Goal: Book appointment/travel/reservation

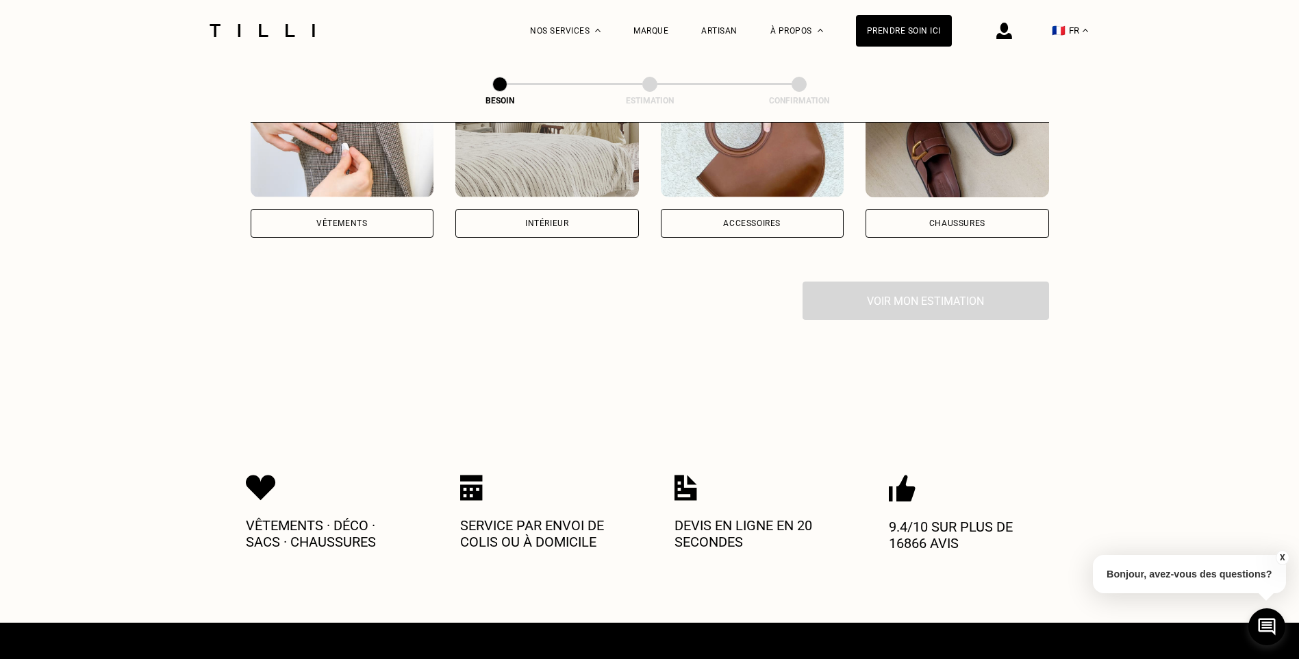
scroll to position [274, 0]
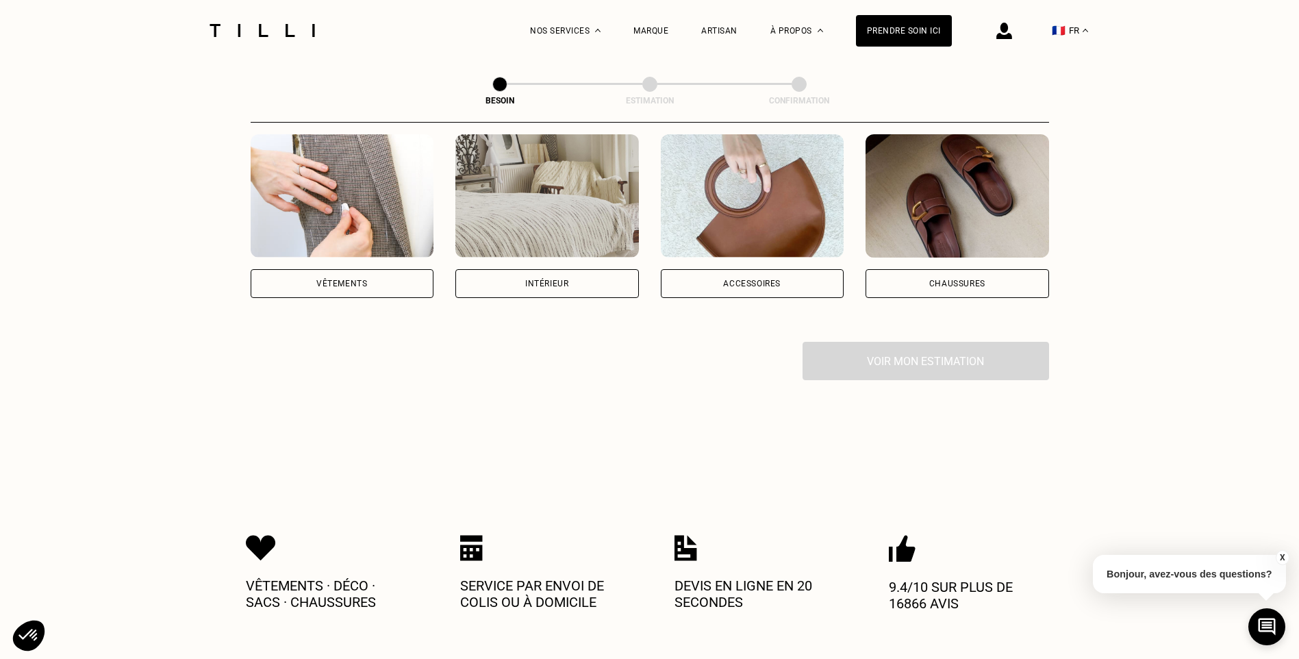
drag, startPoint x: 330, startPoint y: 263, endPoint x: 348, endPoint y: 275, distance: 21.7
click at [330, 269] on div "Vêtements" at bounding box center [343, 283] width 184 height 29
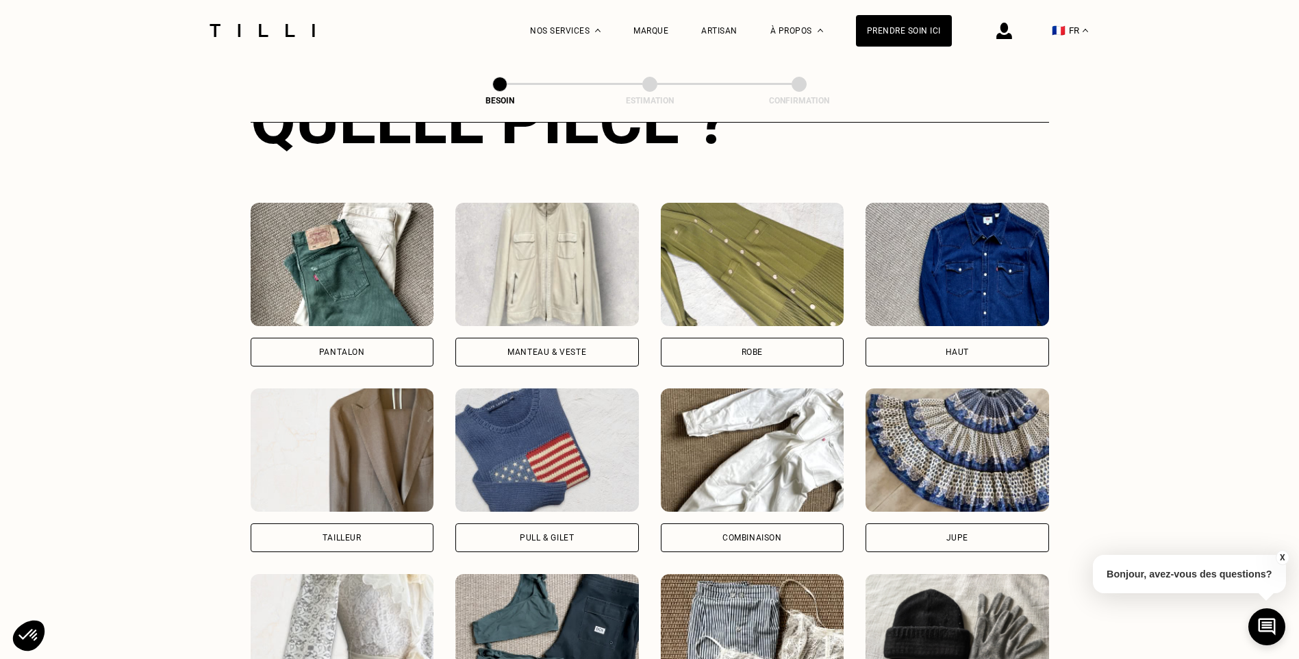
scroll to position [585, 0]
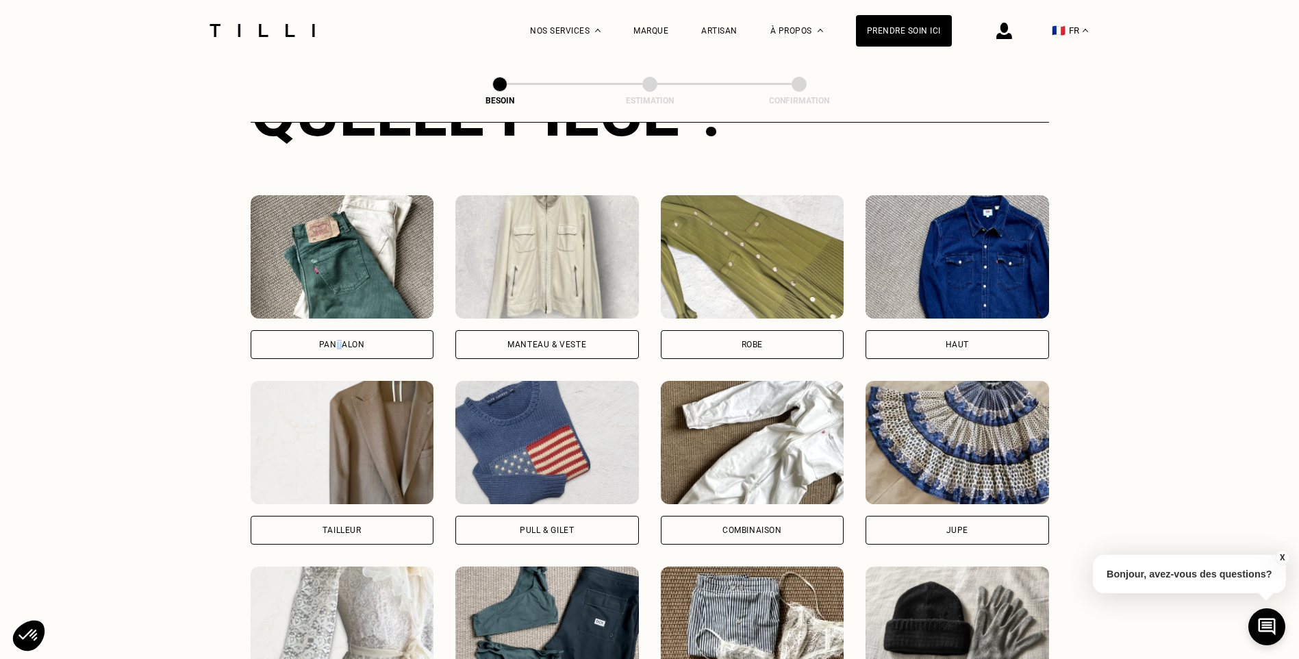
click at [336, 340] on div "Pantalon" at bounding box center [342, 344] width 46 height 8
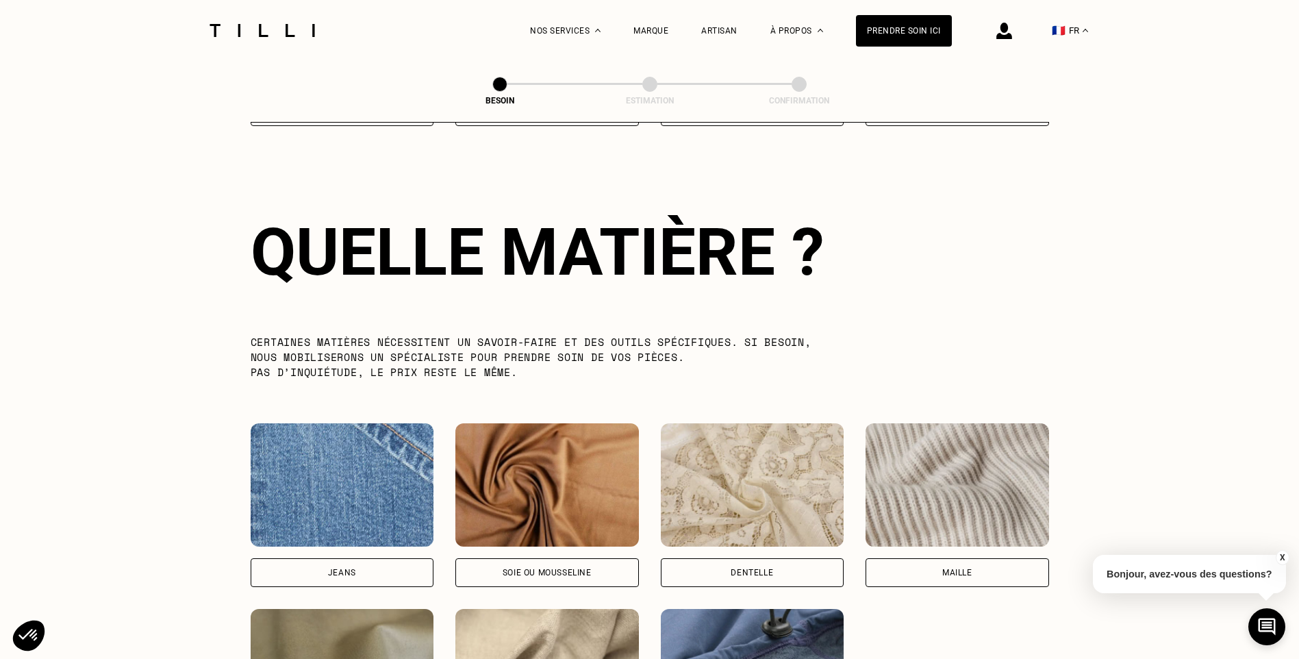
scroll to position [1193, 0]
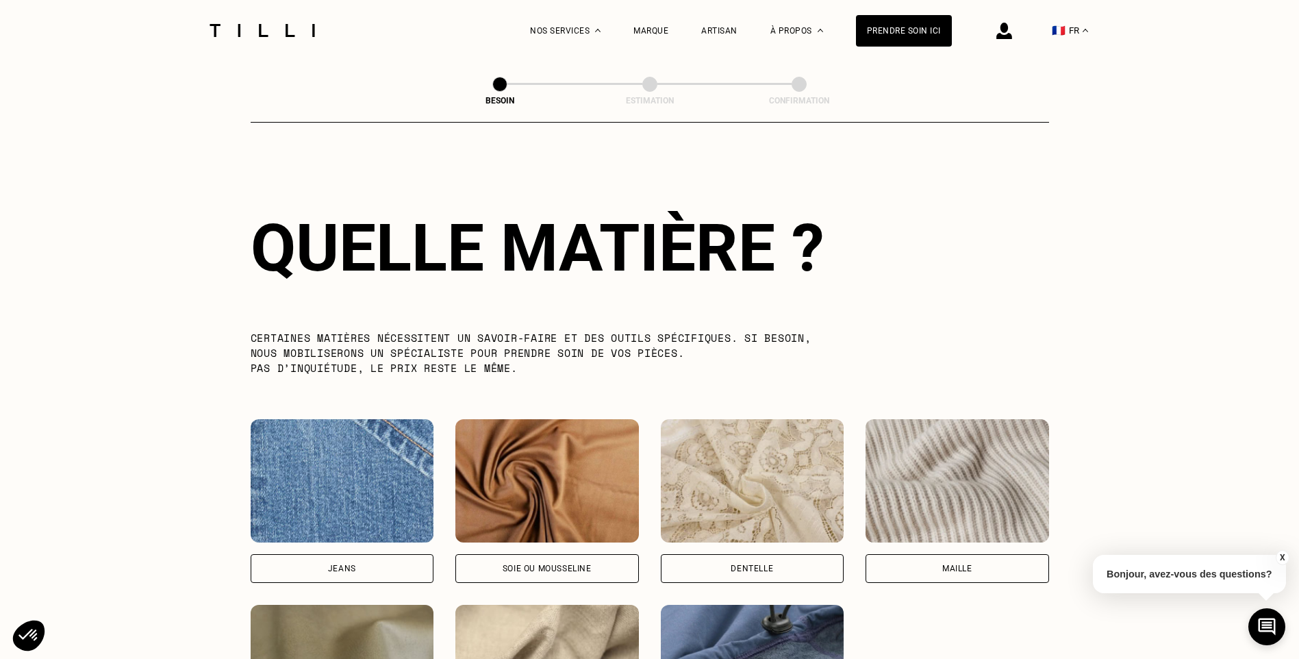
drag, startPoint x: 326, startPoint y: 566, endPoint x: 445, endPoint y: 492, distance: 139.7
click at [326, 568] on div "Jeans" at bounding box center [343, 568] width 184 height 29
select select "FR"
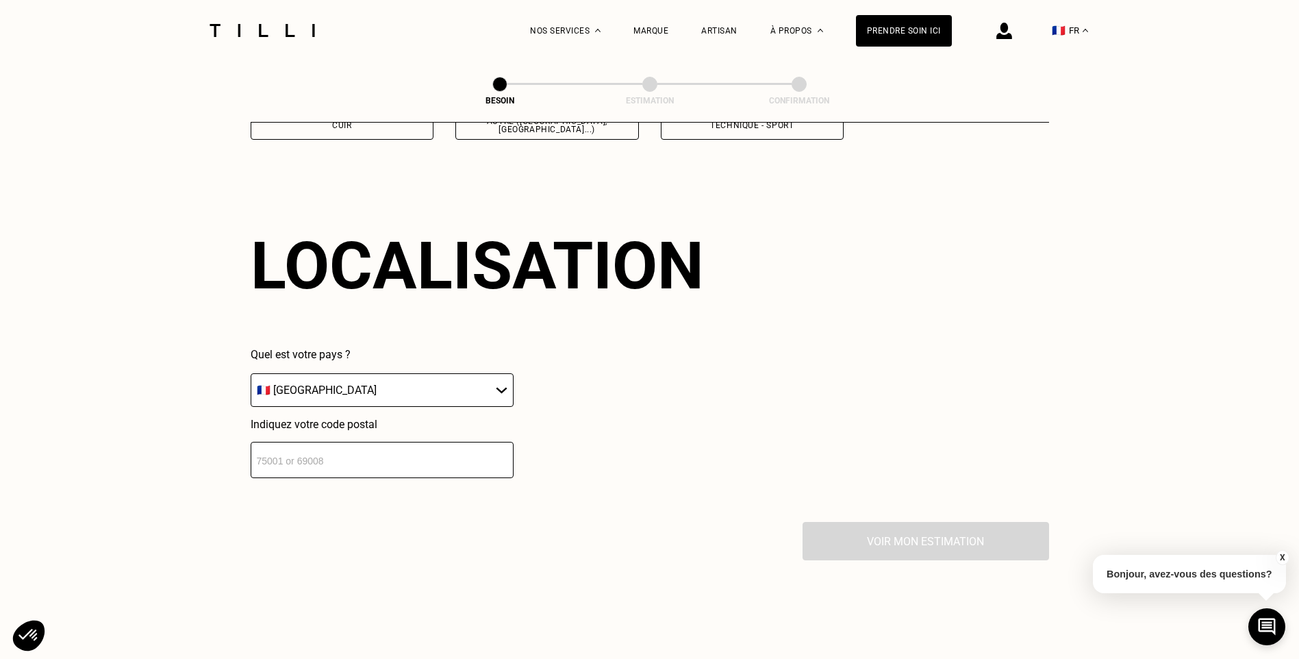
scroll to position [1842, 0]
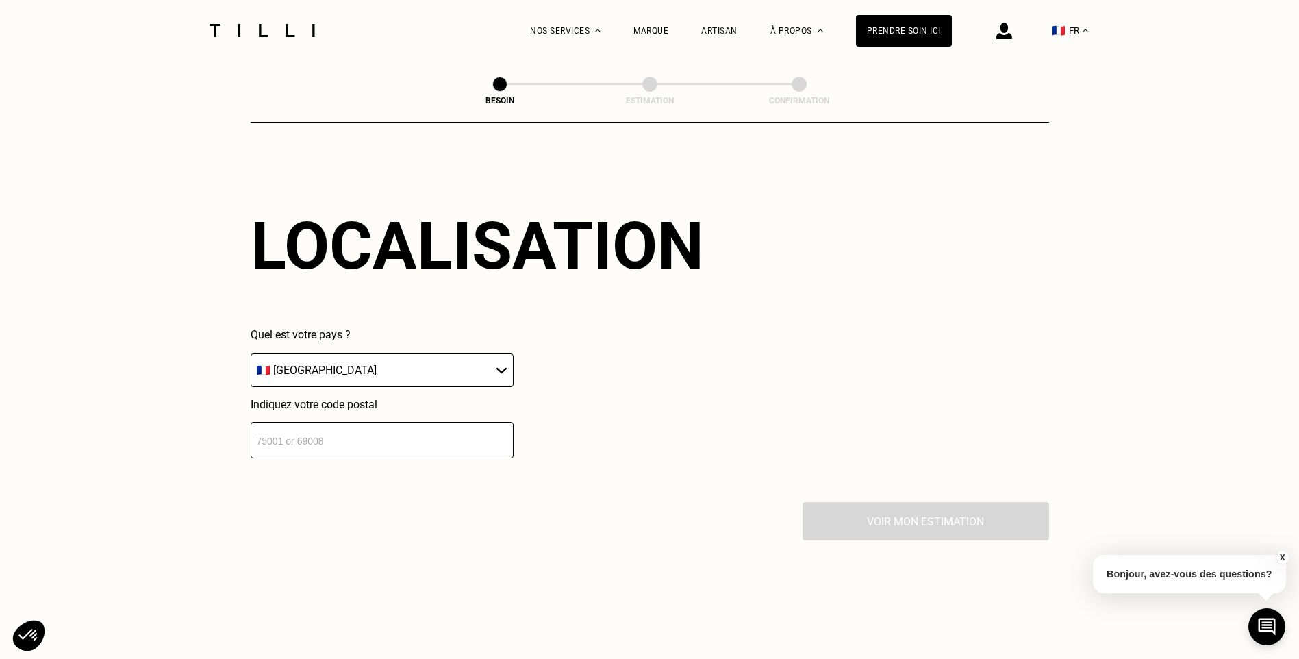
click at [505, 360] on select "🇩🇪 [GEOGRAPHIC_DATA] 🇦🇹 [GEOGRAPHIC_DATA] 🇧🇪 [GEOGRAPHIC_DATA] 🇧🇬 Bulgarie 🇨🇾 C…" at bounding box center [382, 370] width 263 height 34
click at [411, 353] on select "🇩🇪 [GEOGRAPHIC_DATA] 🇦🇹 [GEOGRAPHIC_DATA] 🇧🇪 [GEOGRAPHIC_DATA] 🇧🇬 Bulgarie 🇨🇾 C…" at bounding box center [382, 370] width 263 height 34
click at [373, 430] on input "number" at bounding box center [382, 440] width 263 height 36
type input "75016"
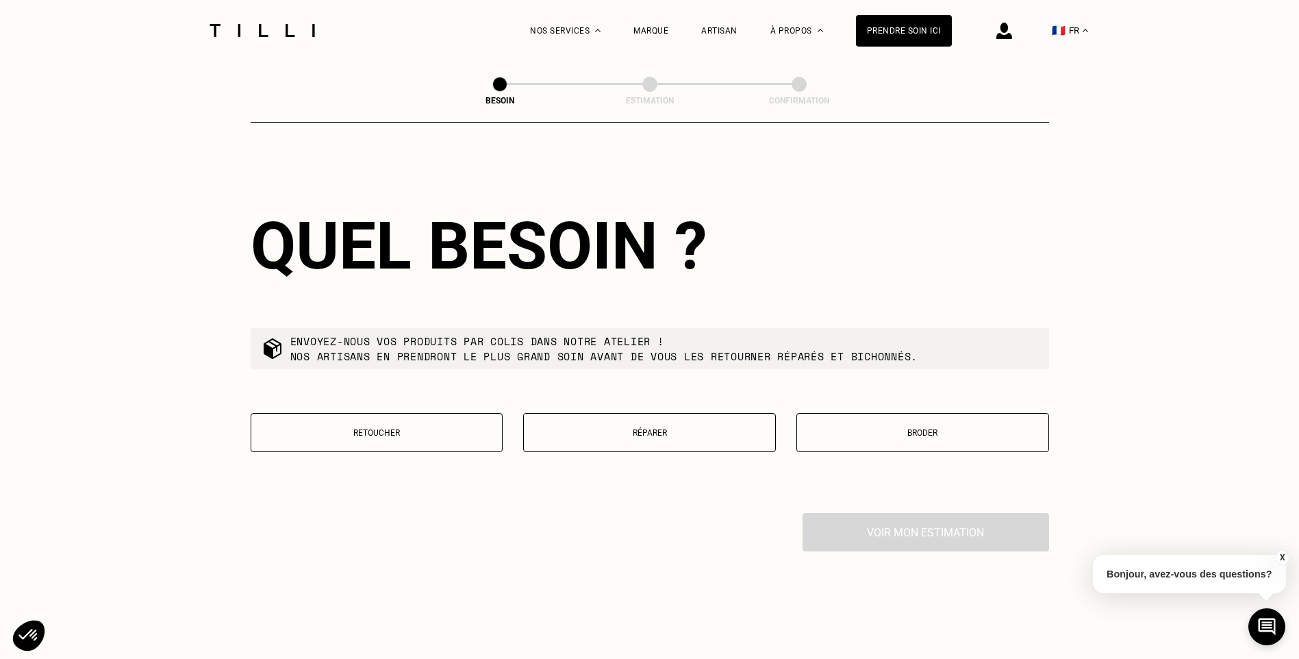
scroll to position [2182, 0]
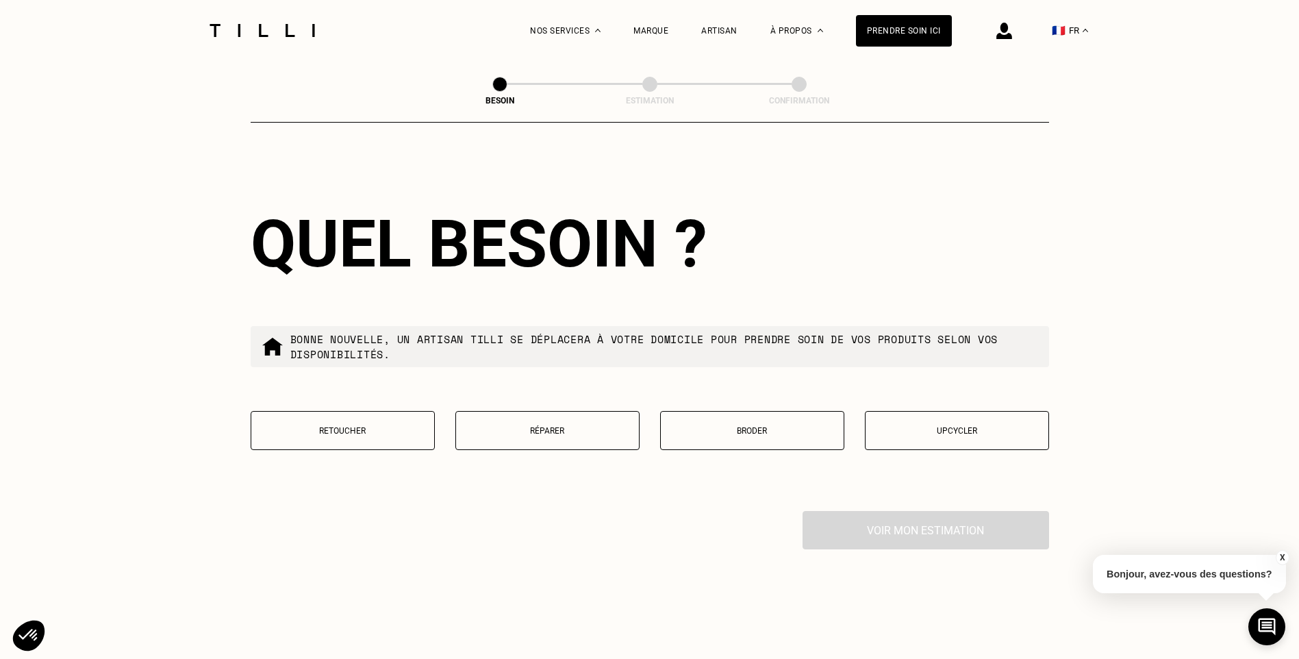
click at [753, 426] on p "Broder" at bounding box center [752, 431] width 169 height 10
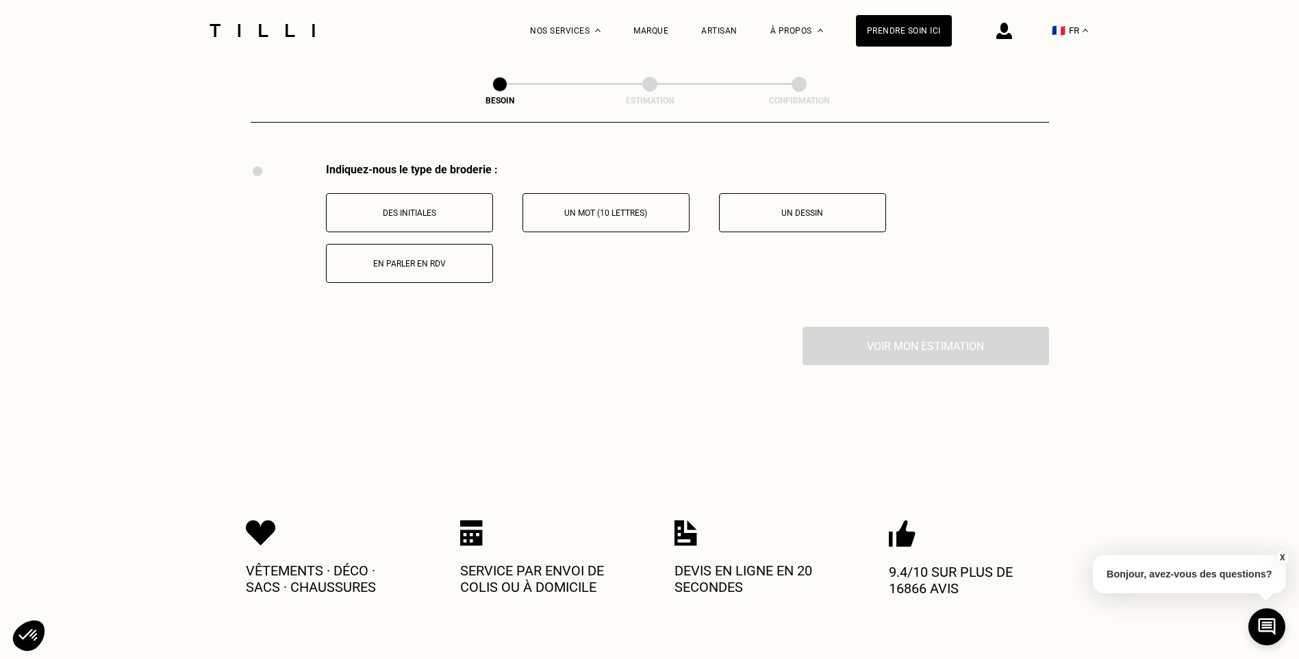
scroll to position [2534, 0]
click at [819, 209] on button "Un dessin" at bounding box center [802, 209] width 167 height 39
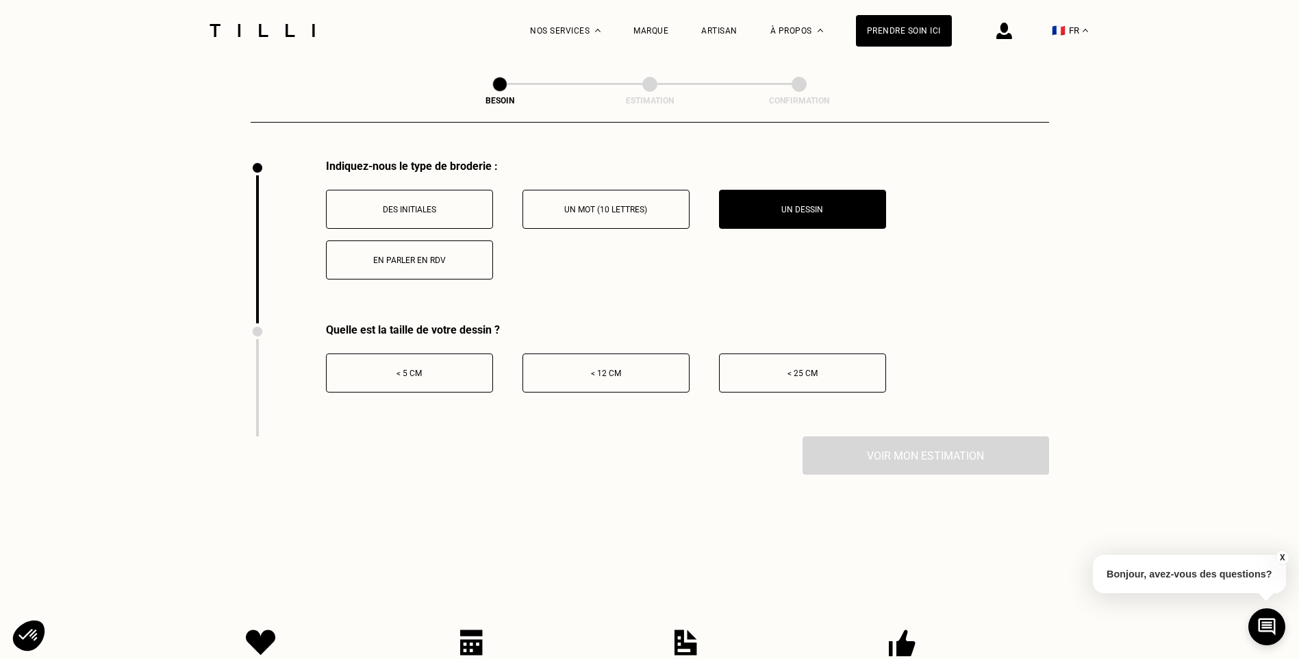
click at [797, 371] on p "< 25 cm" at bounding box center [803, 374] width 152 height 10
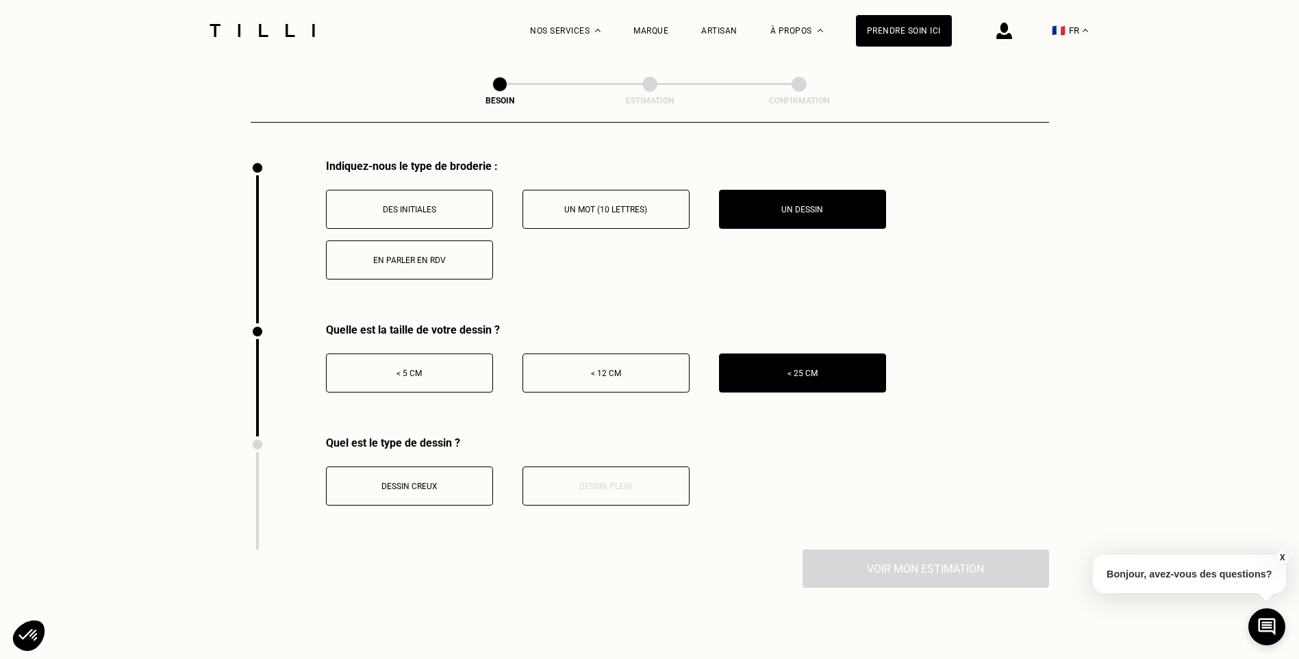
click at [420, 482] on p "Dessin creux" at bounding box center [410, 487] width 152 height 10
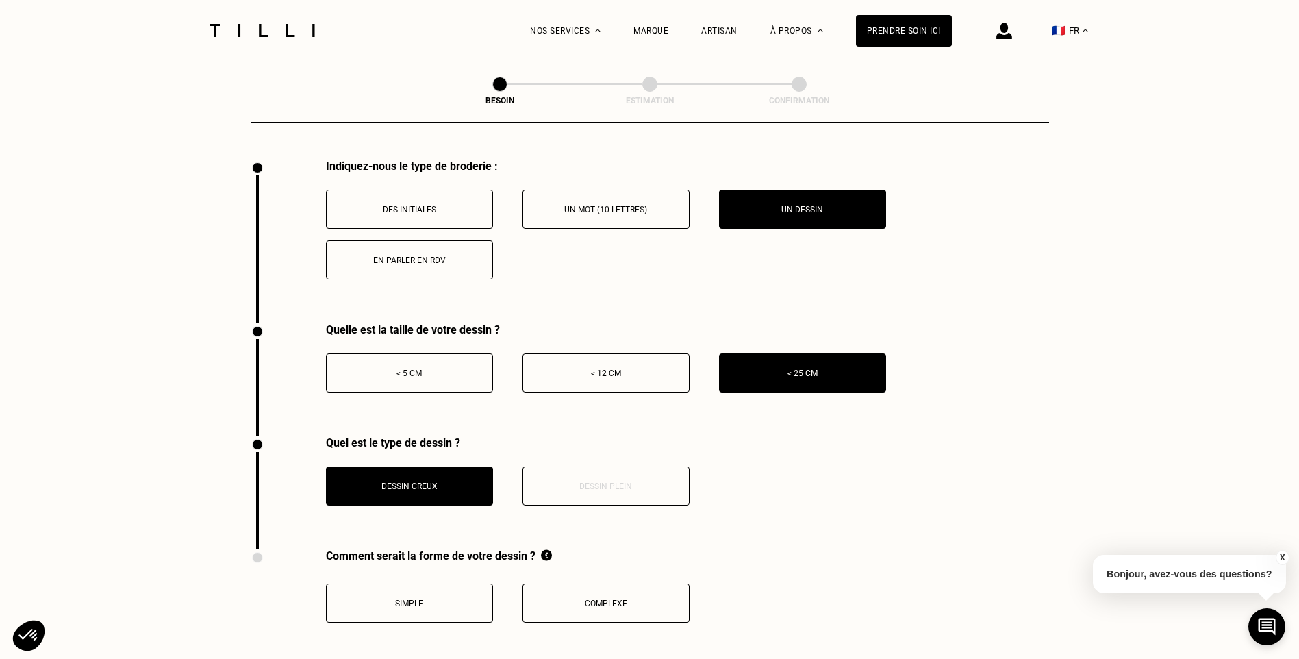
click at [469, 600] on p "Simple" at bounding box center [410, 604] width 152 height 10
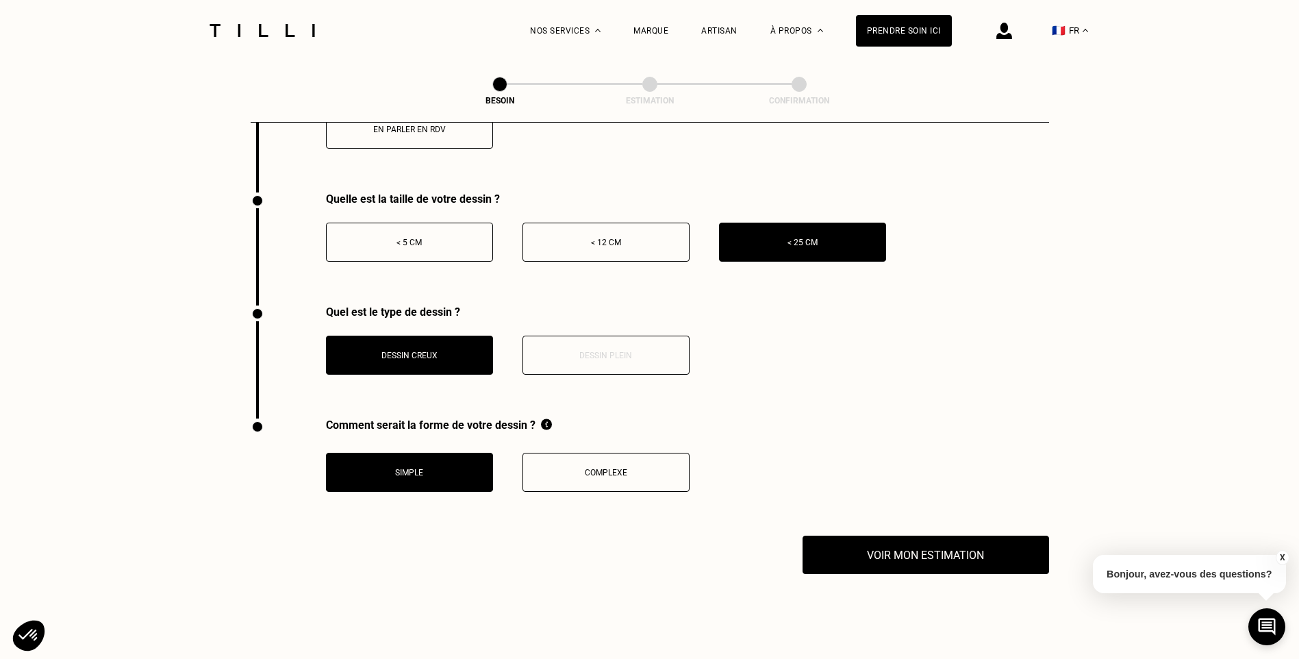
scroll to position [2671, 0]
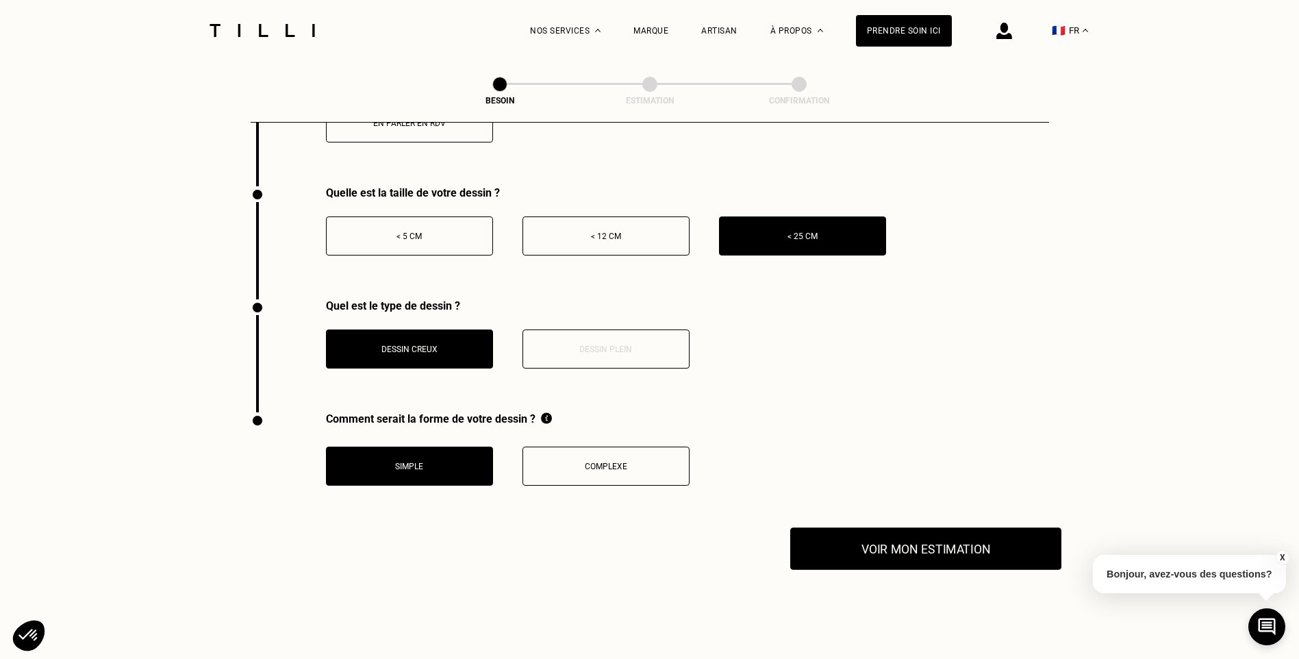
click at [951, 545] on button "Voir mon estimation" at bounding box center [925, 548] width 271 height 42
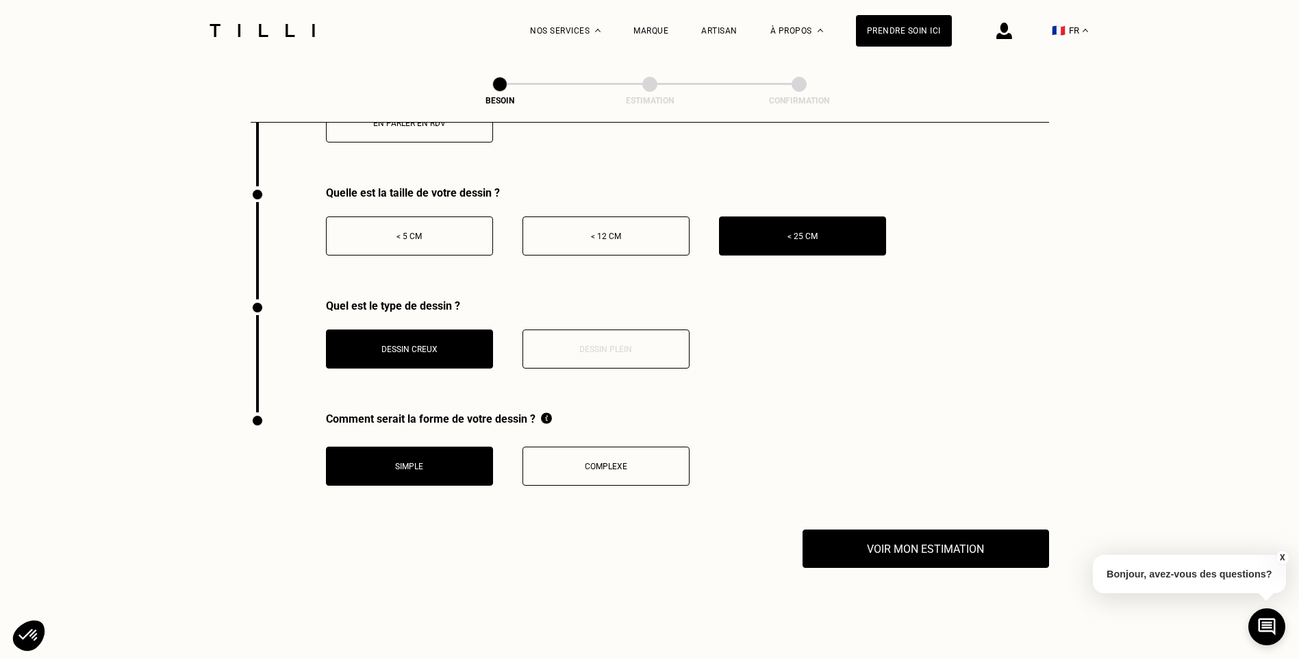
click at [621, 349] on div "Dessin creux Dessin plein" at bounding box center [508, 348] width 364 height 39
click at [604, 466] on button "Complexe" at bounding box center [606, 466] width 167 height 39
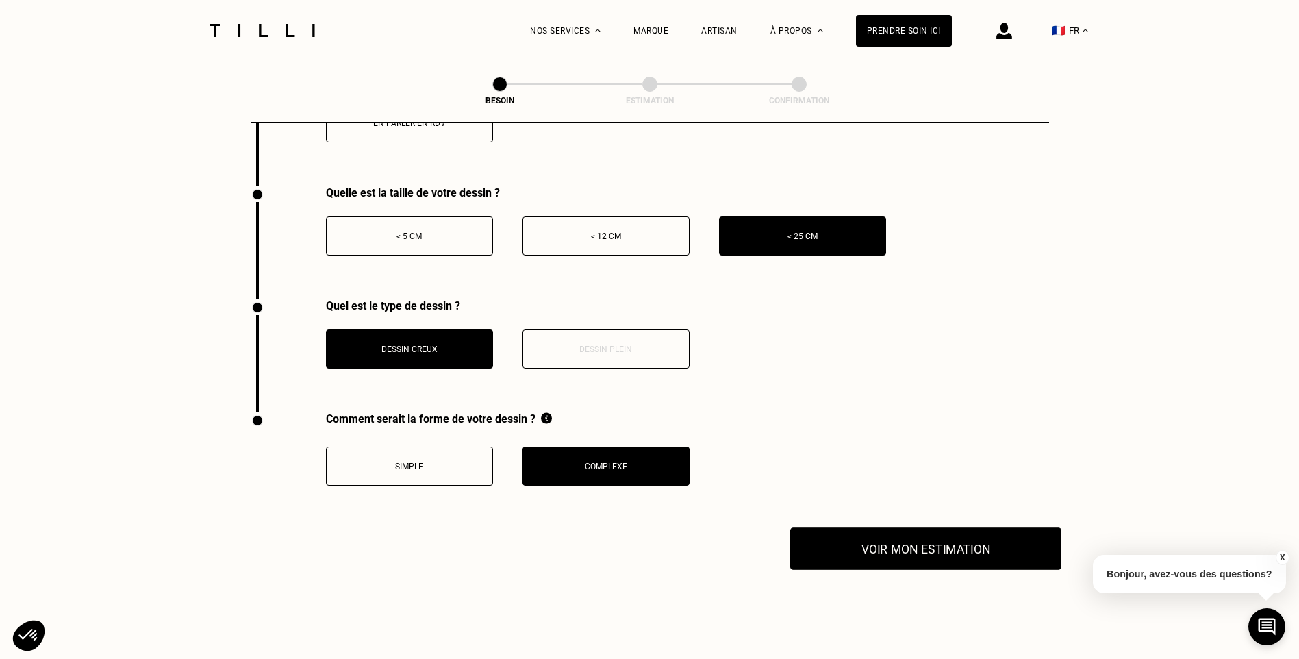
click at [903, 539] on button "Voir mon estimation" at bounding box center [925, 548] width 271 height 42
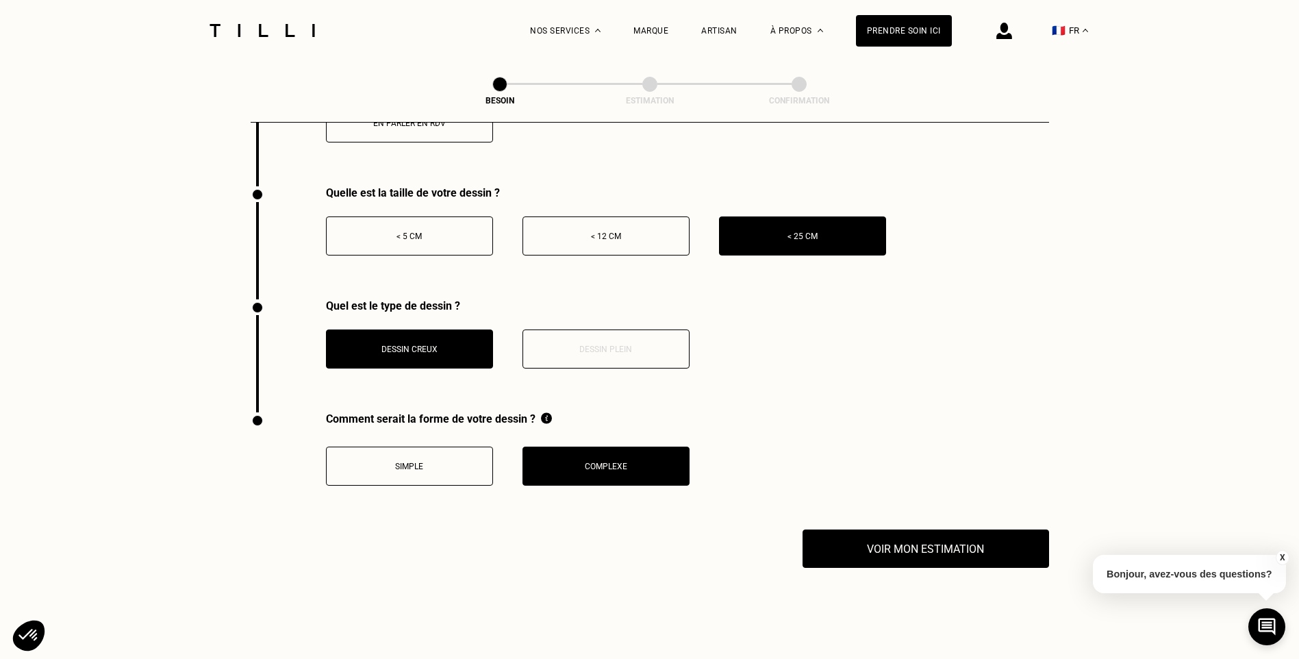
click at [790, 354] on div "Quel est le type de dessin ? Dessin creux Dessin plein" at bounding box center [650, 355] width 799 height 113
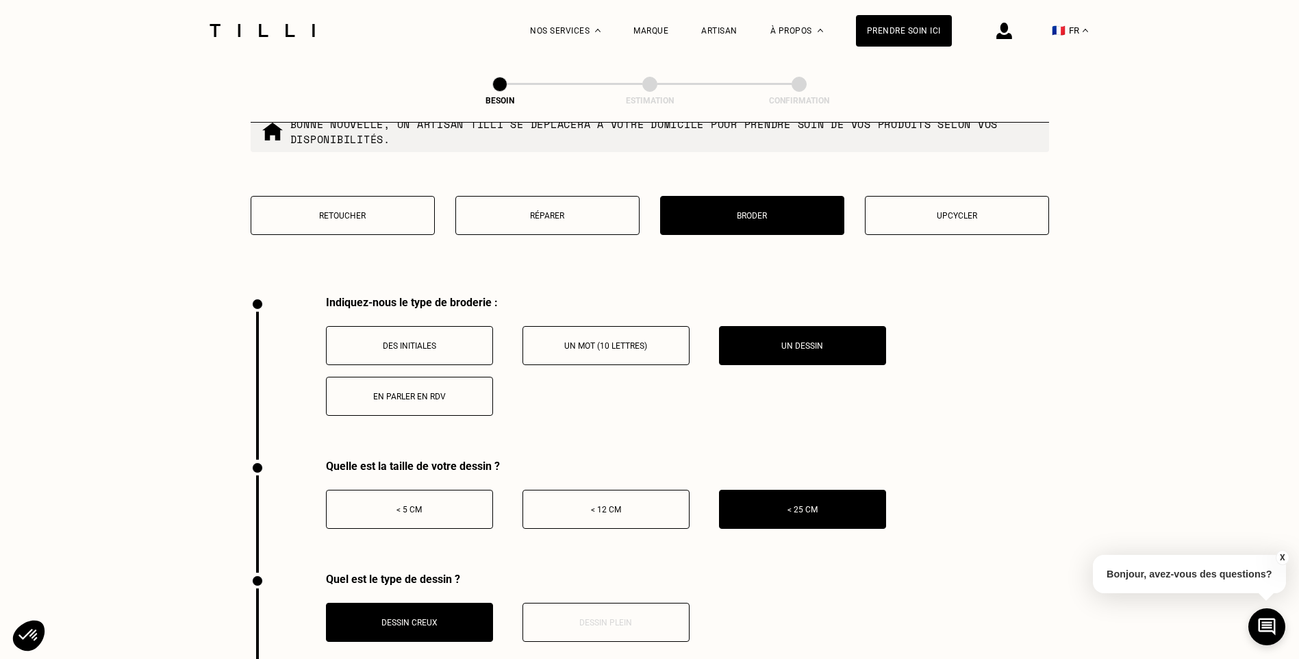
scroll to position [2534, 0]
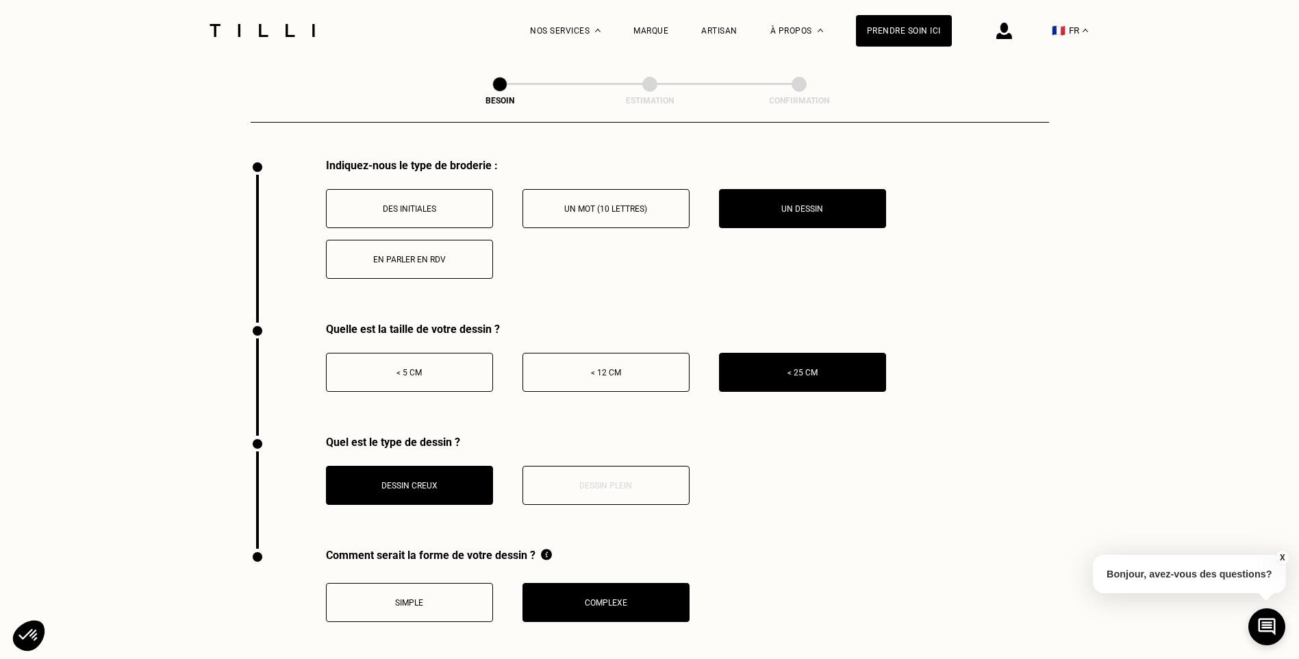
click at [434, 256] on p "En parler en RDV" at bounding box center [410, 260] width 152 height 10
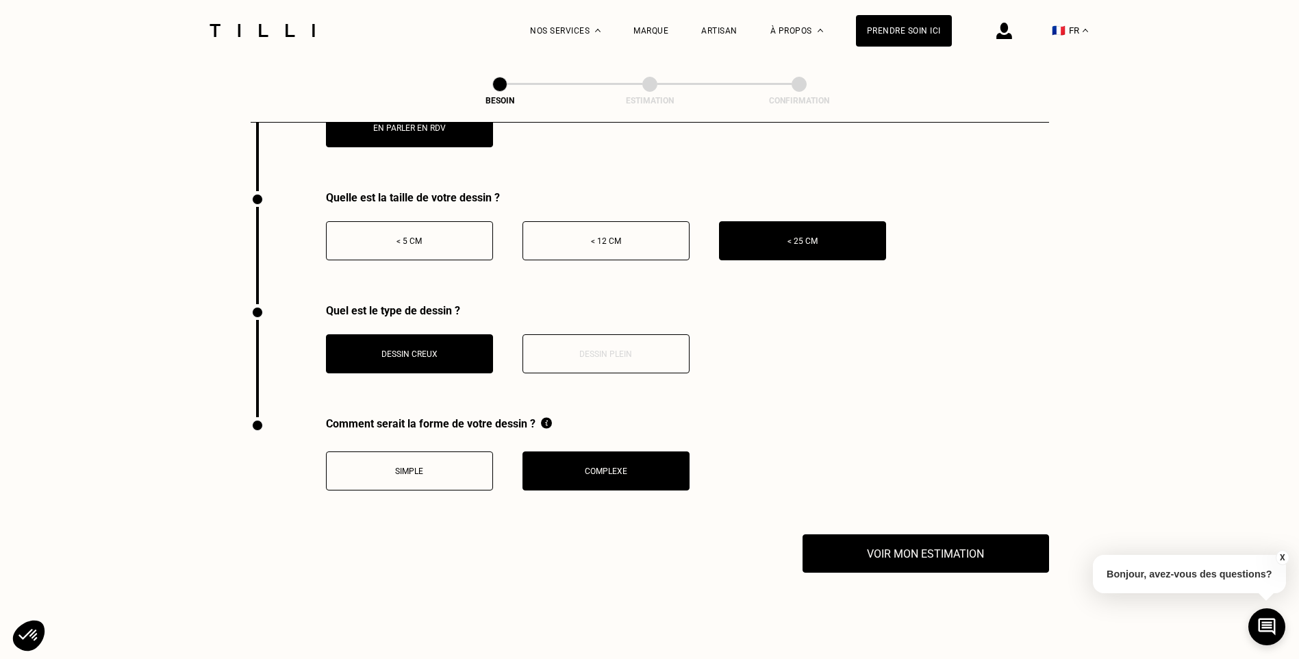
scroll to position [2671, 0]
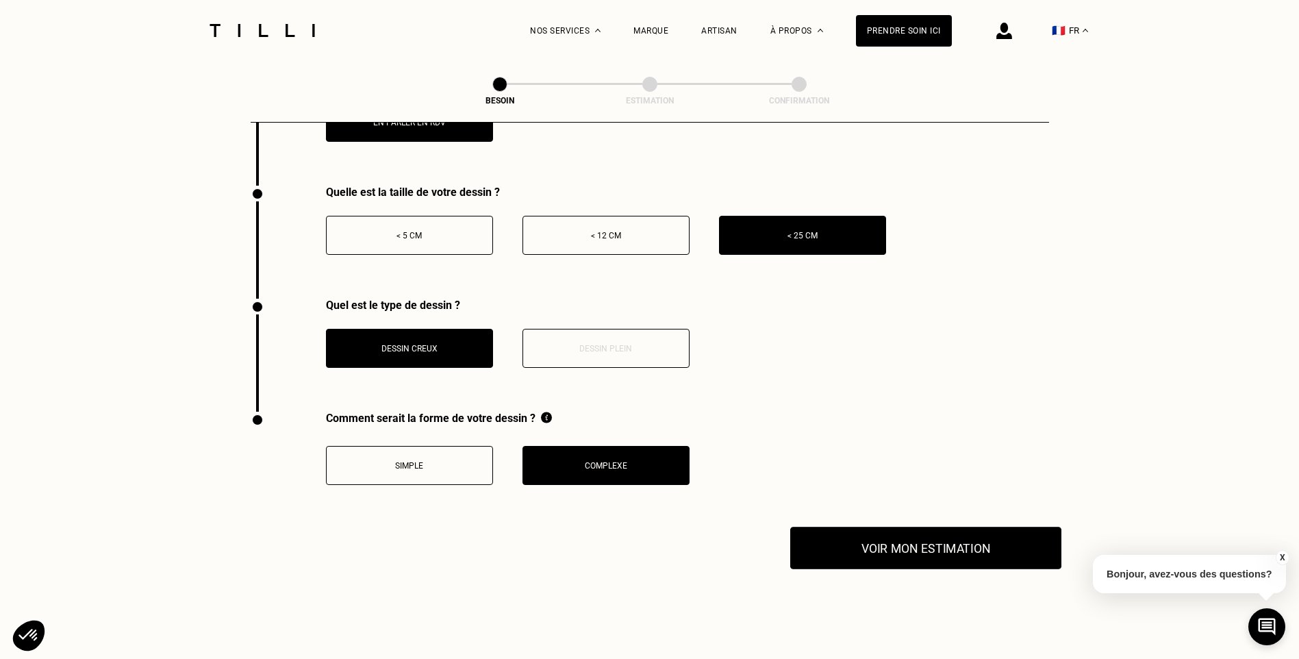
click at [972, 536] on button "Voir mon estimation" at bounding box center [925, 548] width 271 height 42
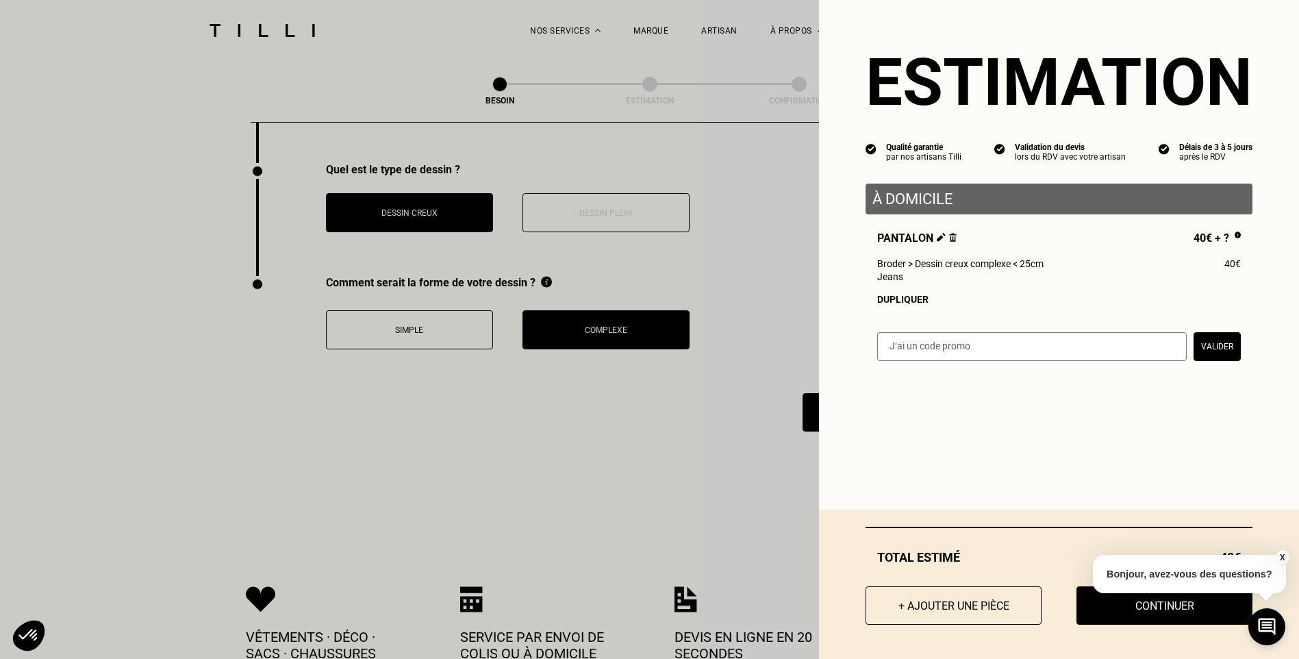
scroll to position [2808, 0]
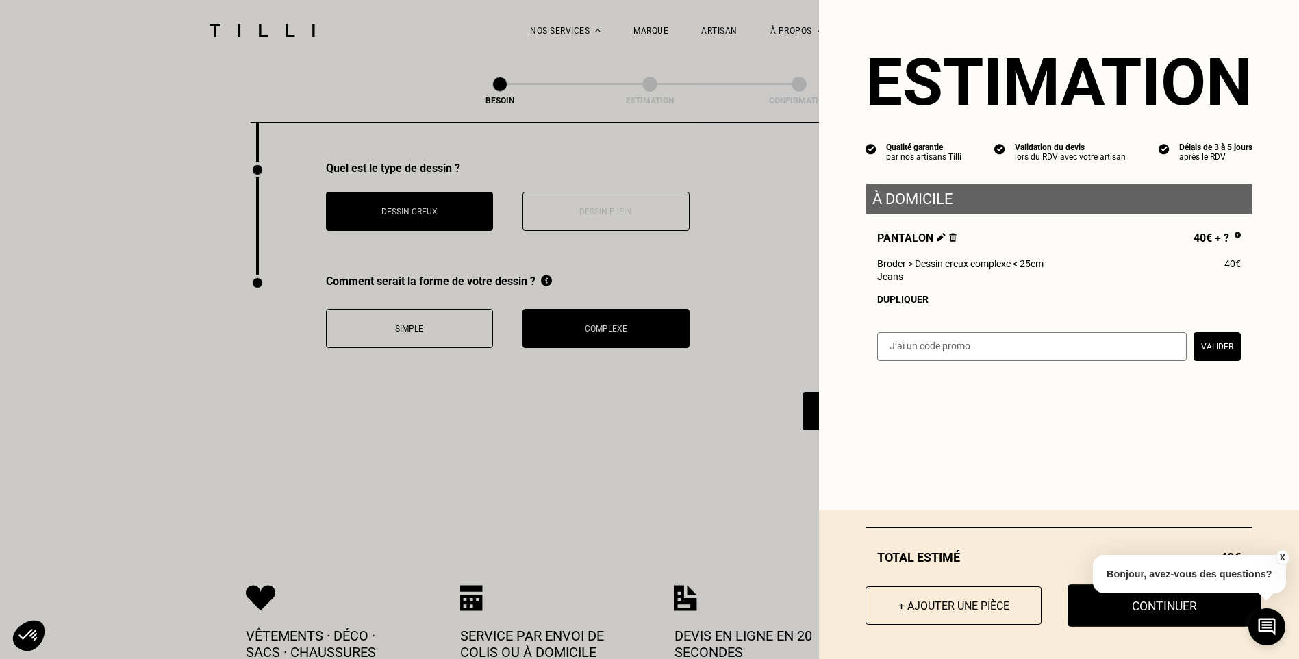
click at [1173, 614] on button "Continuer" at bounding box center [1165, 605] width 194 height 42
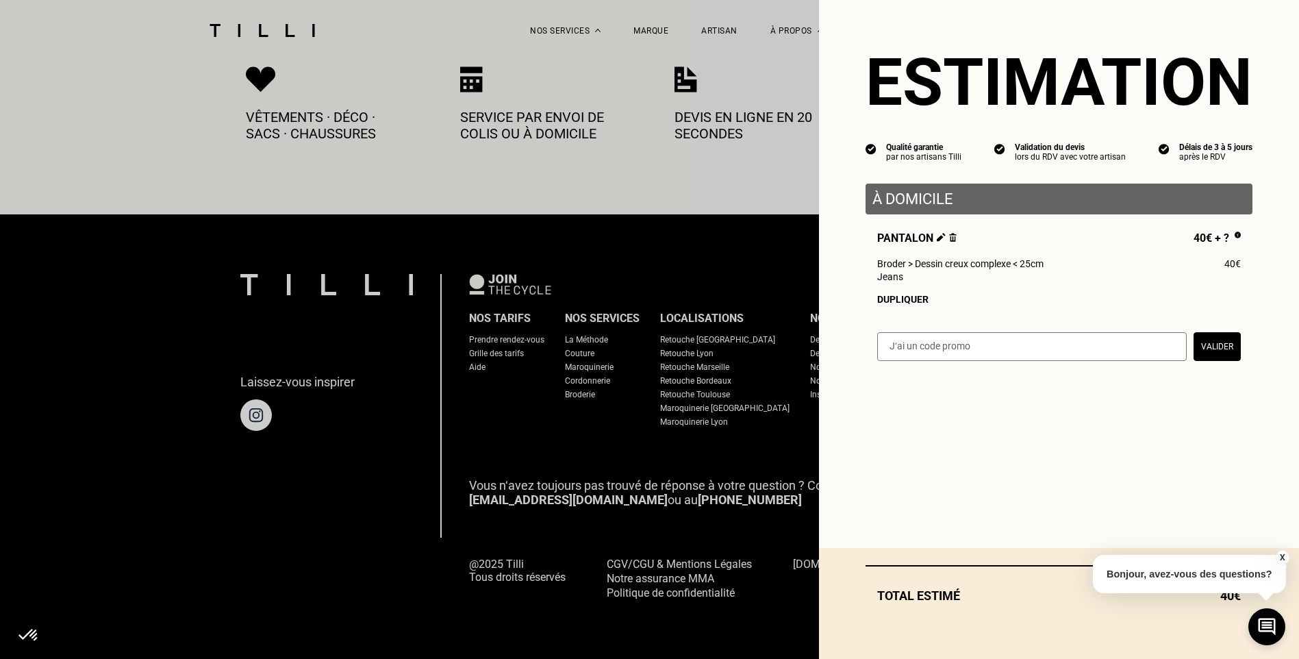
scroll to position [729, 0]
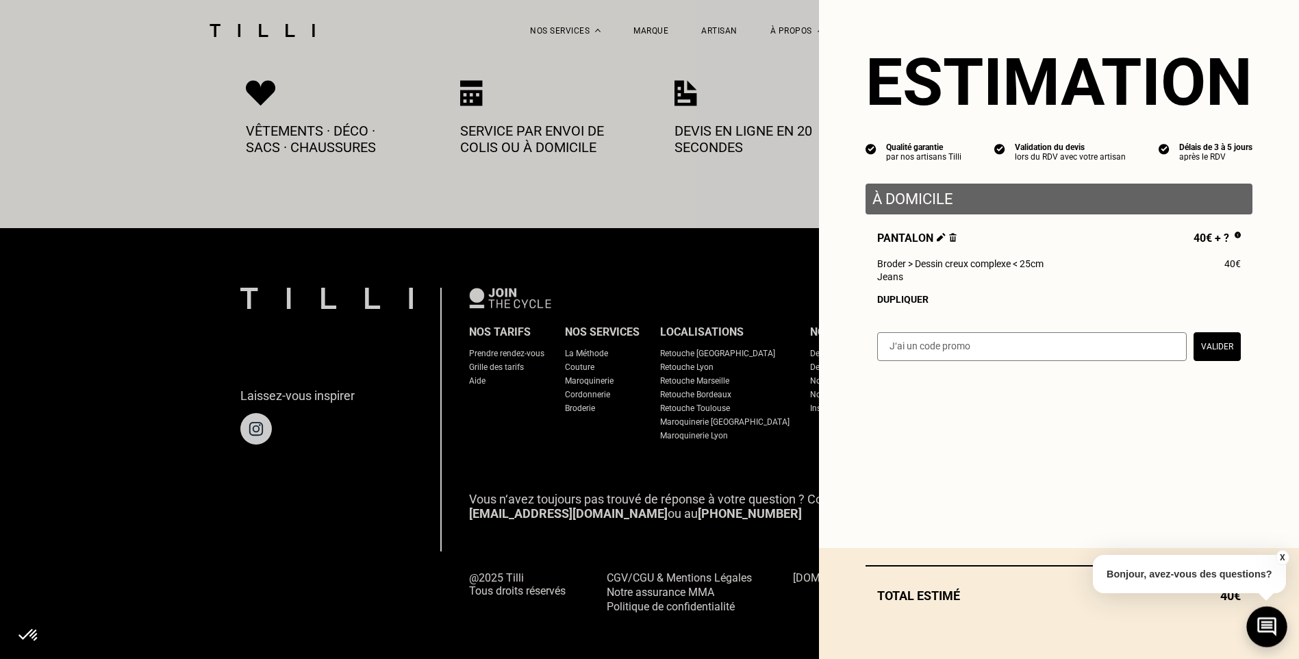
select select "FR"
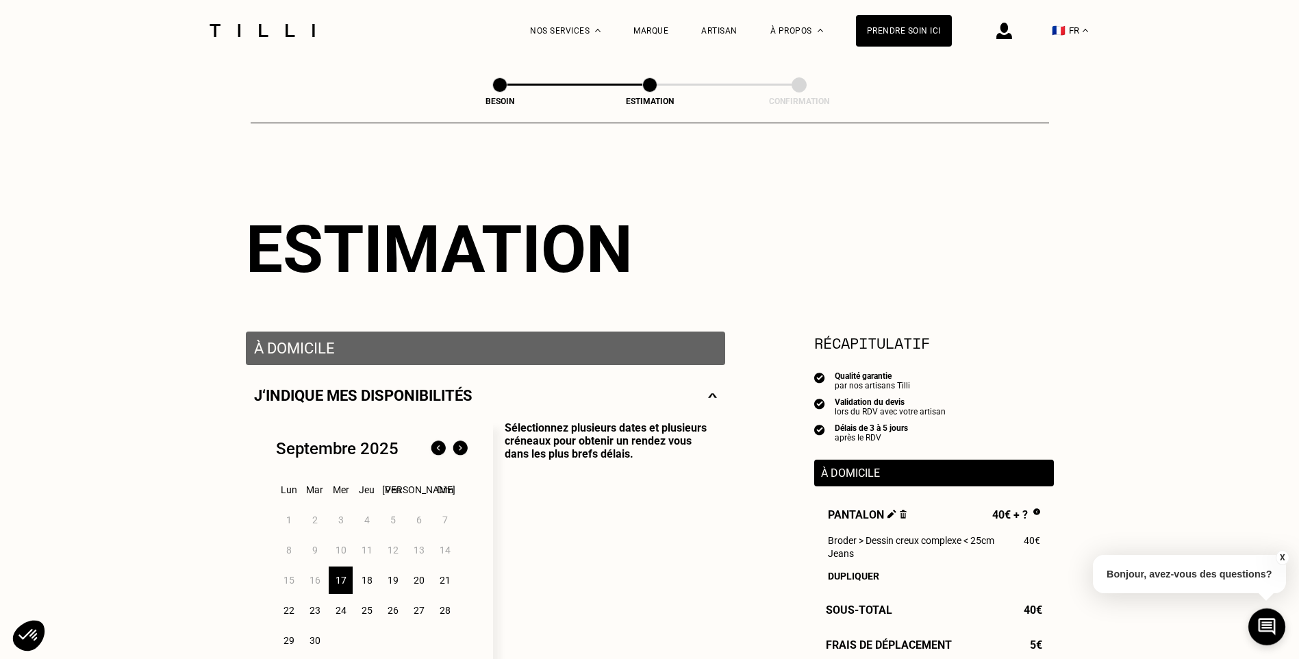
scroll to position [137, 0]
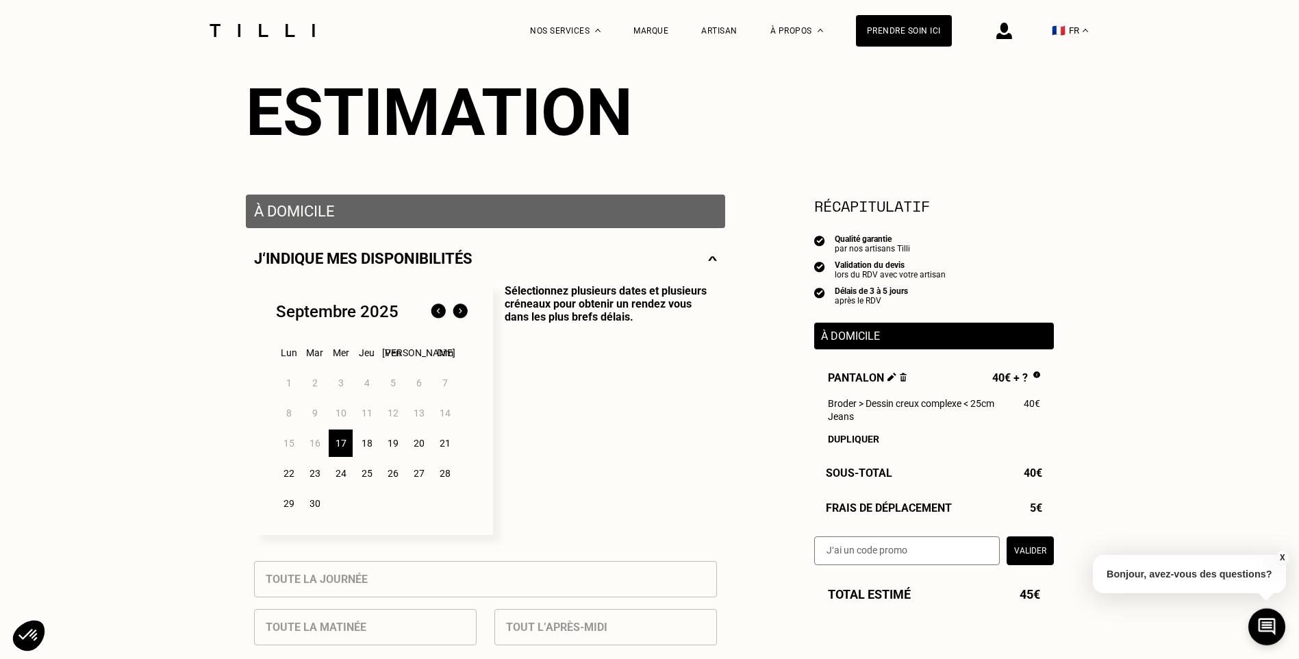
click at [367, 451] on div "18" at bounding box center [367, 442] width 24 height 27
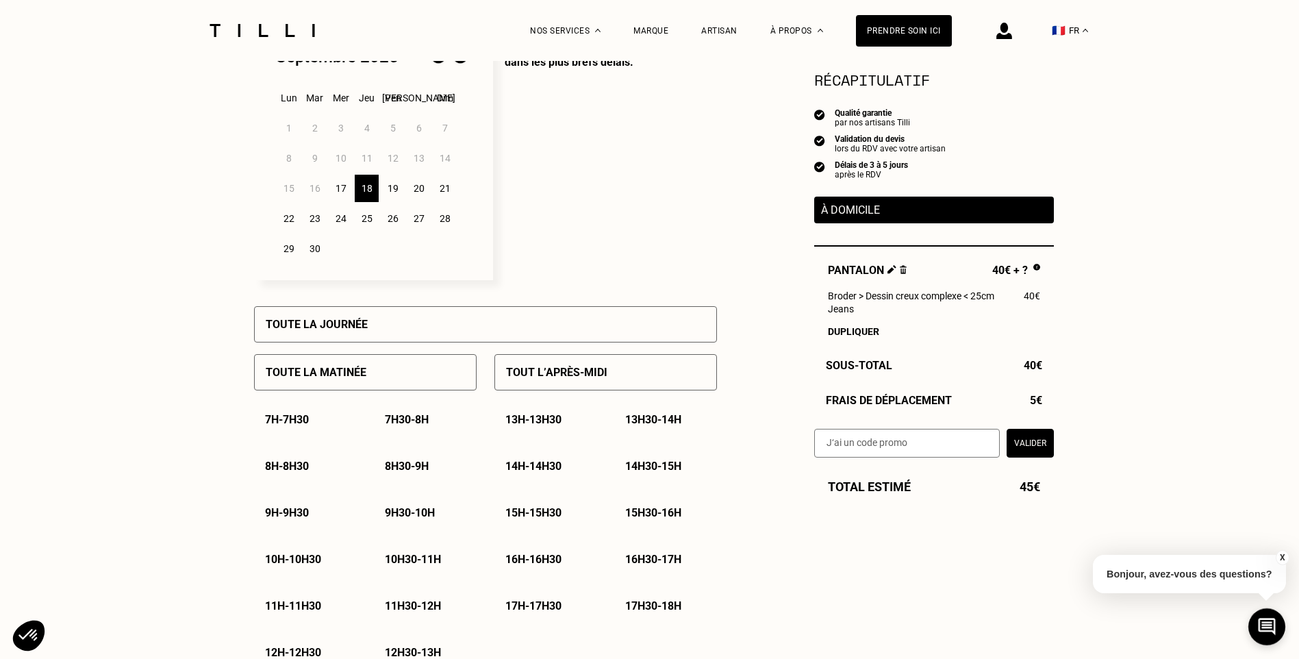
scroll to position [479, 0]
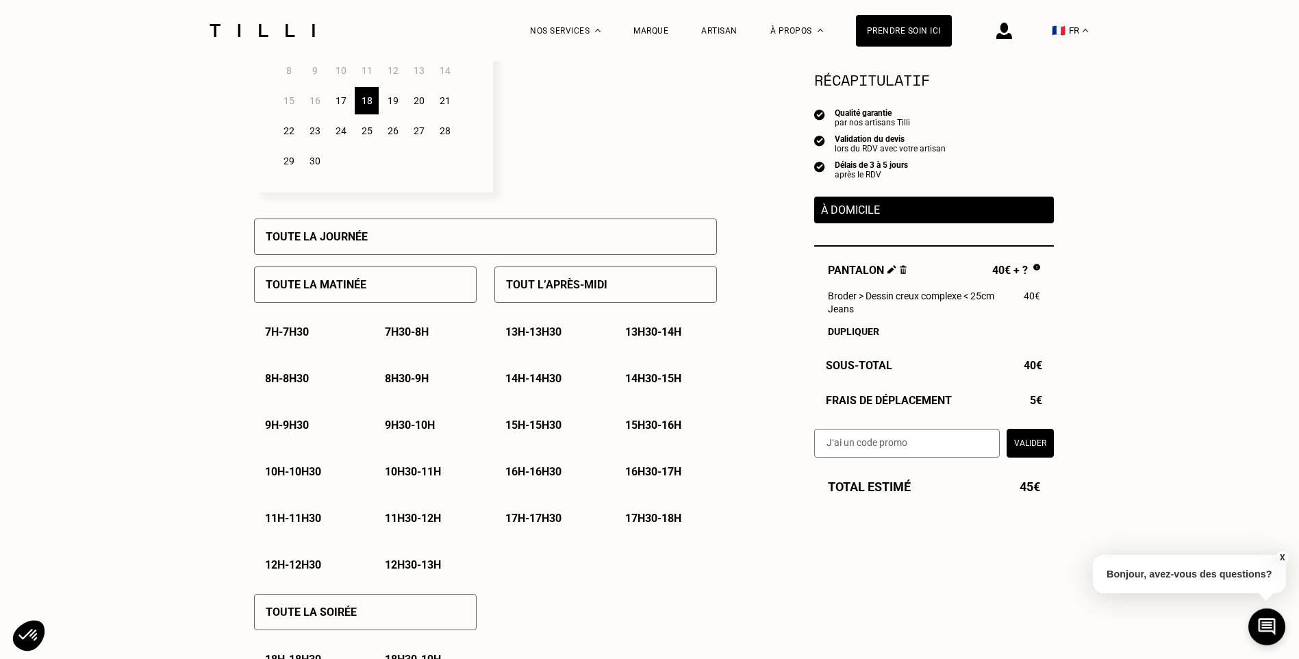
click at [557, 428] on p "15h - 15h30" at bounding box center [533, 425] width 56 height 13
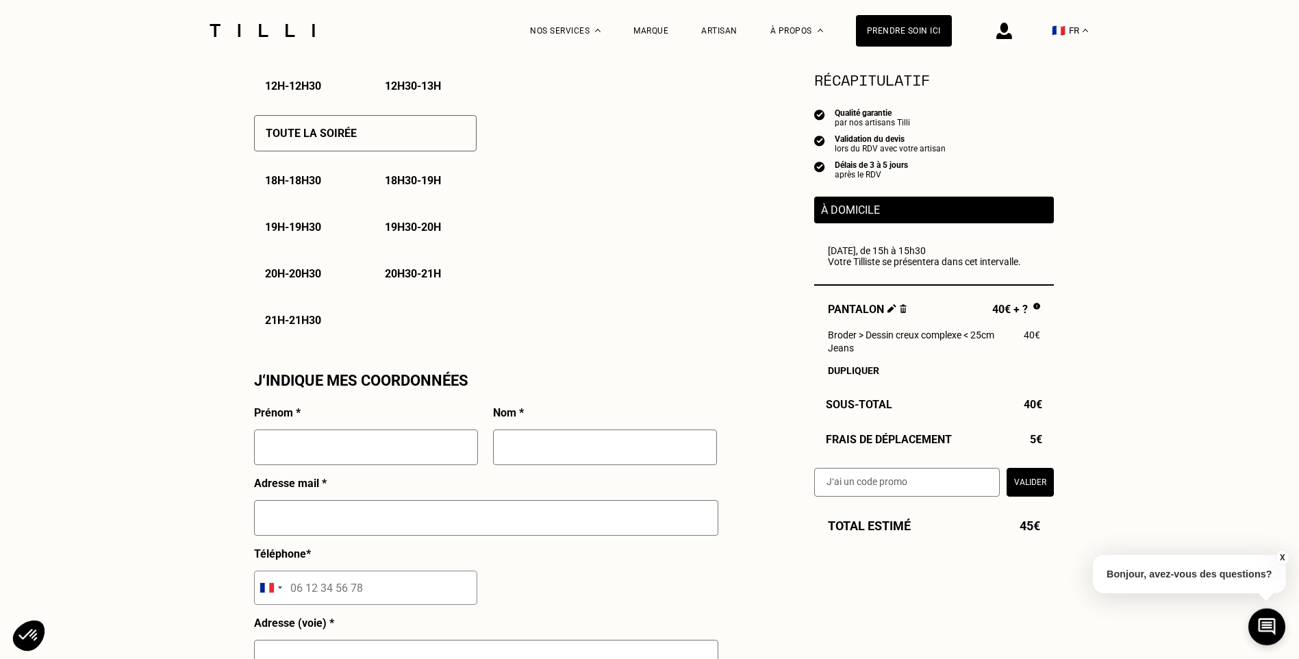
scroll to position [959, 0]
click at [417, 447] on input "text" at bounding box center [366, 447] width 224 height 36
type input "[PERSON_NAME]"
type input "REVAH"
type input "[EMAIL_ADDRESS][DOMAIN_NAME]"
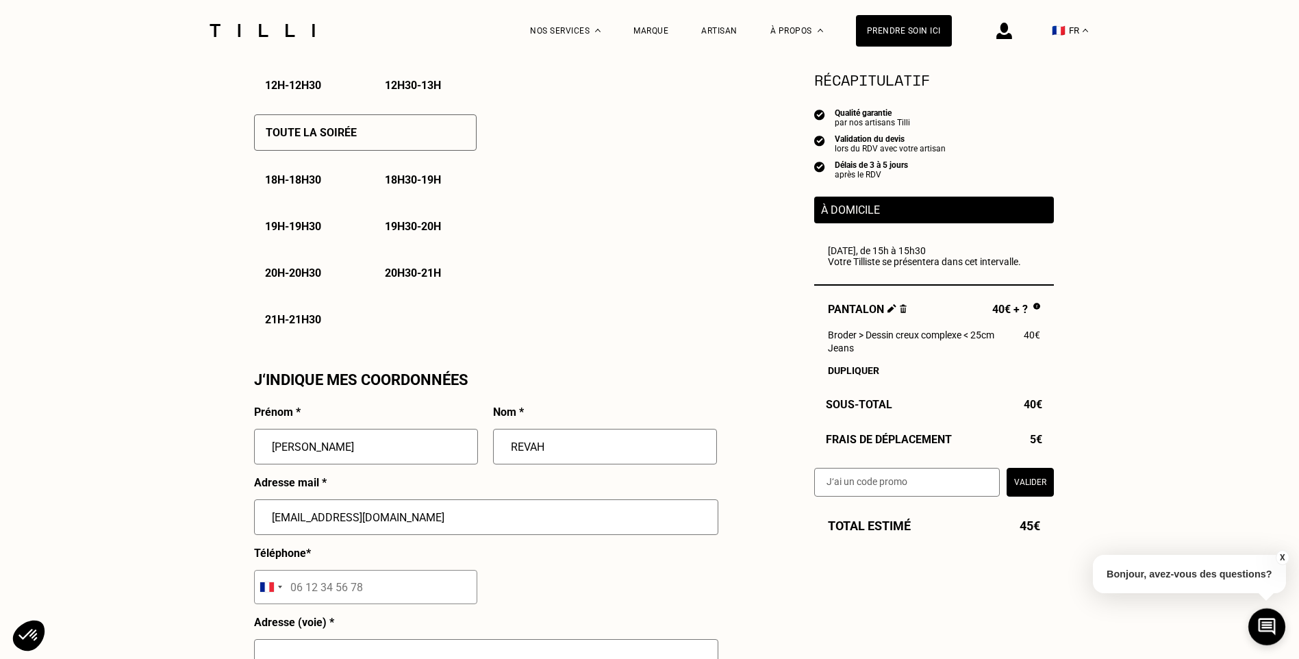
type input "23 Boulevard Suchet"
select select "DE"
type input "[GEOGRAPHIC_DATA]"
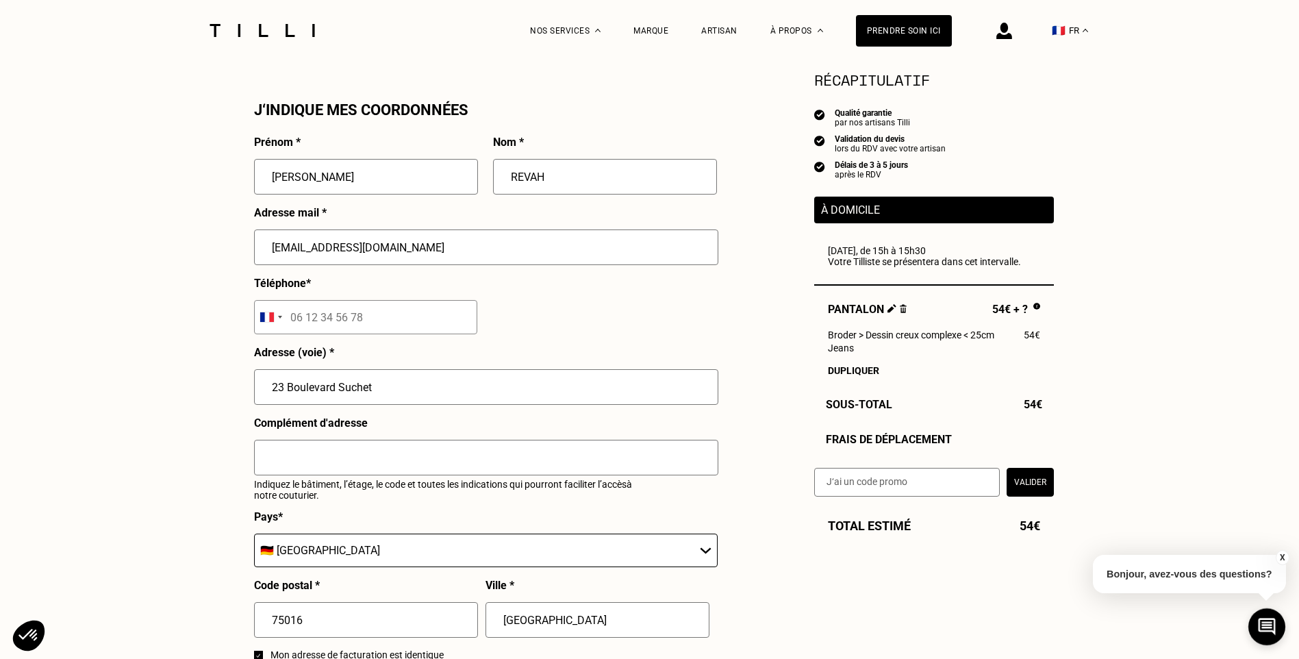
scroll to position [1233, 0]
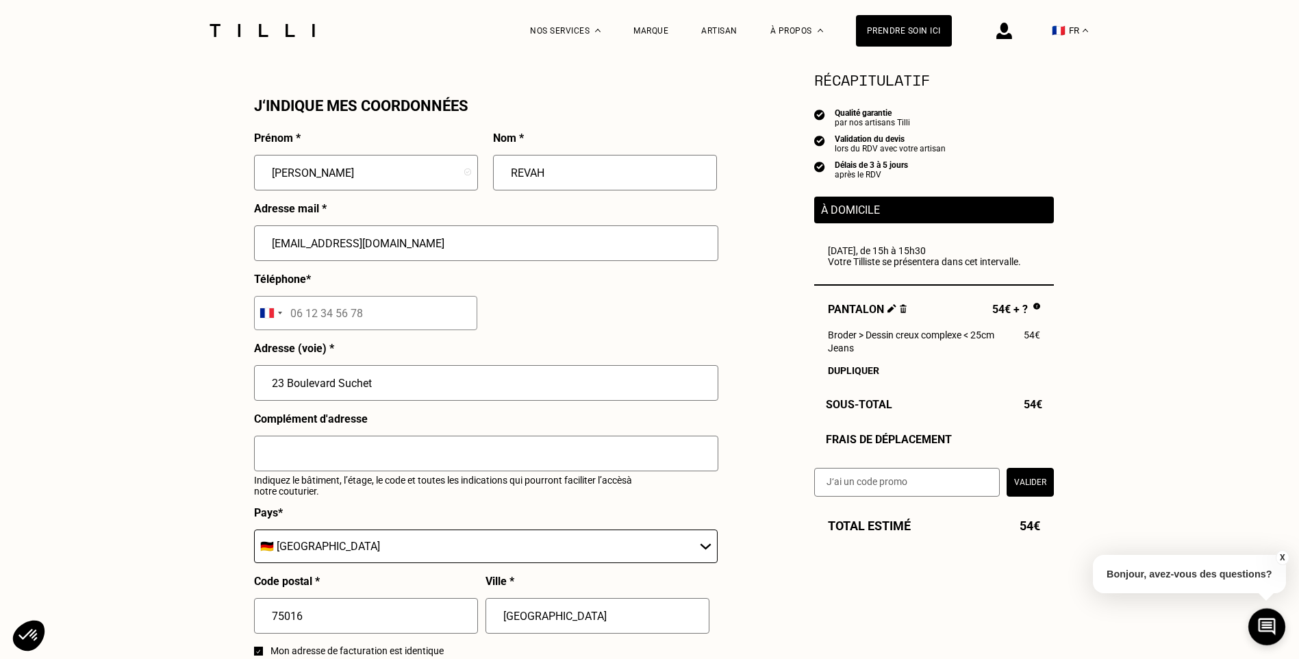
click at [417, 377] on input "23 Boulevard Suchet" at bounding box center [486, 383] width 464 height 36
click at [402, 625] on input "75016" at bounding box center [366, 616] width 224 height 36
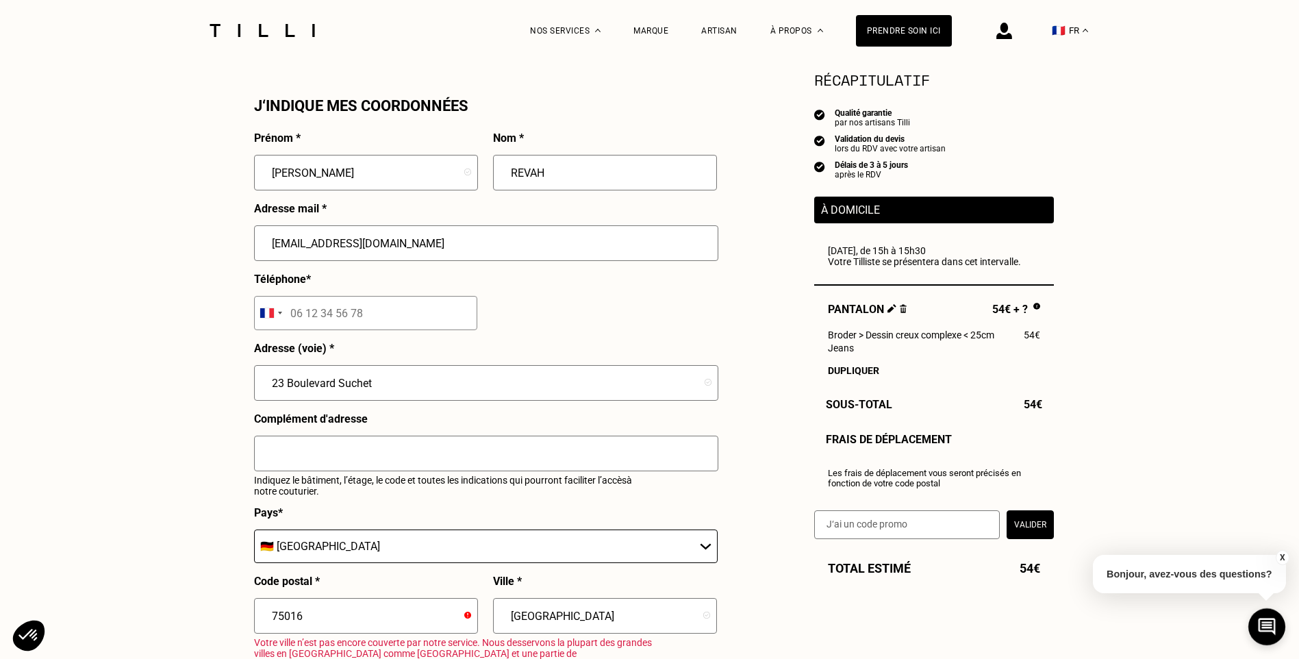
click at [290, 348] on p "Adresse (voie) *" at bounding box center [294, 348] width 80 height 13
click at [338, 555] on select "🇩🇪 [GEOGRAPHIC_DATA] 🇦🇹 [GEOGRAPHIC_DATA] 🇧🇪 [GEOGRAPHIC_DATA] 🇧🇬 Bulgarie 🇨🇾 C…" at bounding box center [486, 546] width 464 height 34
select select "FR"
click at [254, 537] on select "🇩🇪 [GEOGRAPHIC_DATA] 🇦🇹 [GEOGRAPHIC_DATA] 🇧🇪 [GEOGRAPHIC_DATA] 🇧🇬 Bulgarie 🇨🇾 C…" at bounding box center [486, 546] width 464 height 34
click at [351, 452] on input "text" at bounding box center [486, 454] width 464 height 36
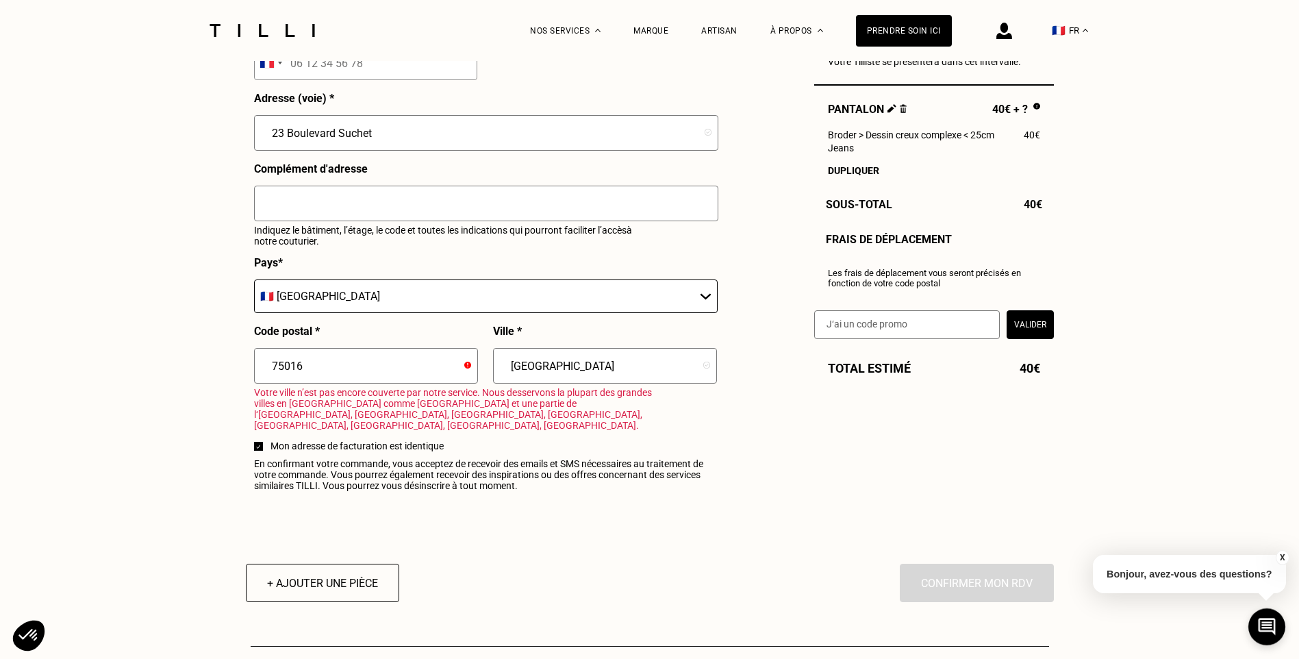
scroll to position [1507, 0]
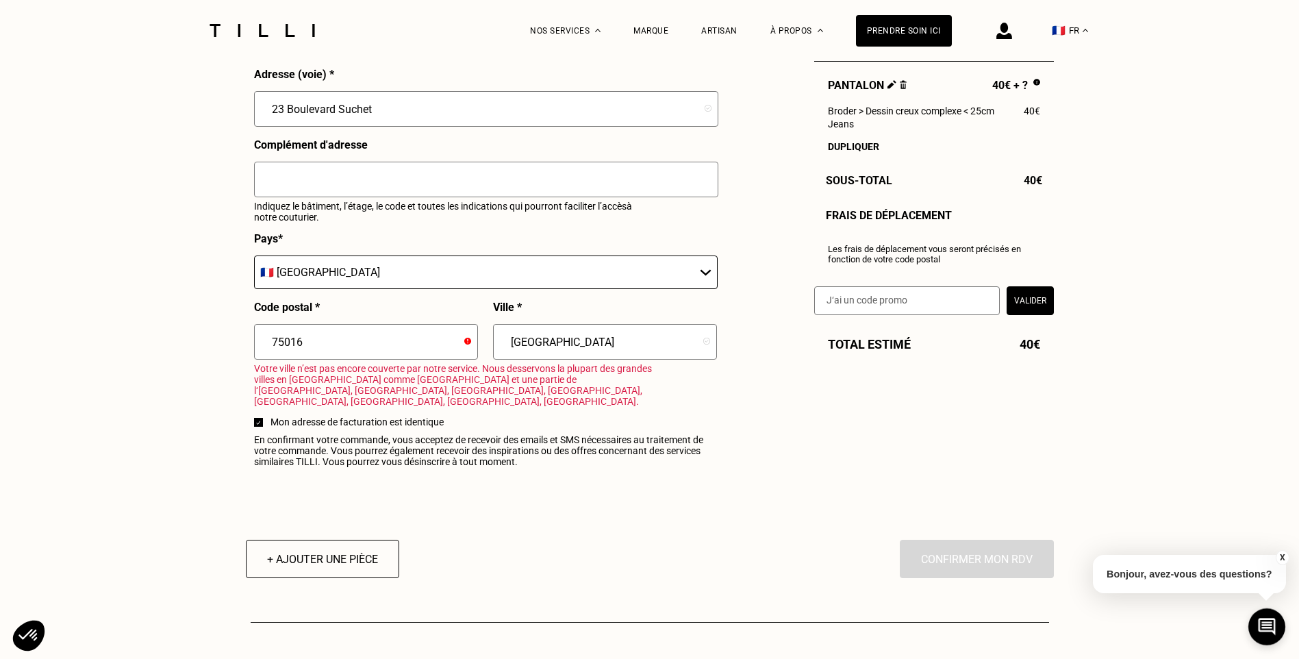
drag, startPoint x: 582, startPoint y: 346, endPoint x: 497, endPoint y: 326, distance: 87.9
click at [497, 326] on div "Ville * [GEOGRAPHIC_DATA]" at bounding box center [605, 336] width 224 height 71
type input "[GEOGRAPHIC_DATA]"
drag, startPoint x: 404, startPoint y: 375, endPoint x: 86, endPoint y: 336, distance: 321.0
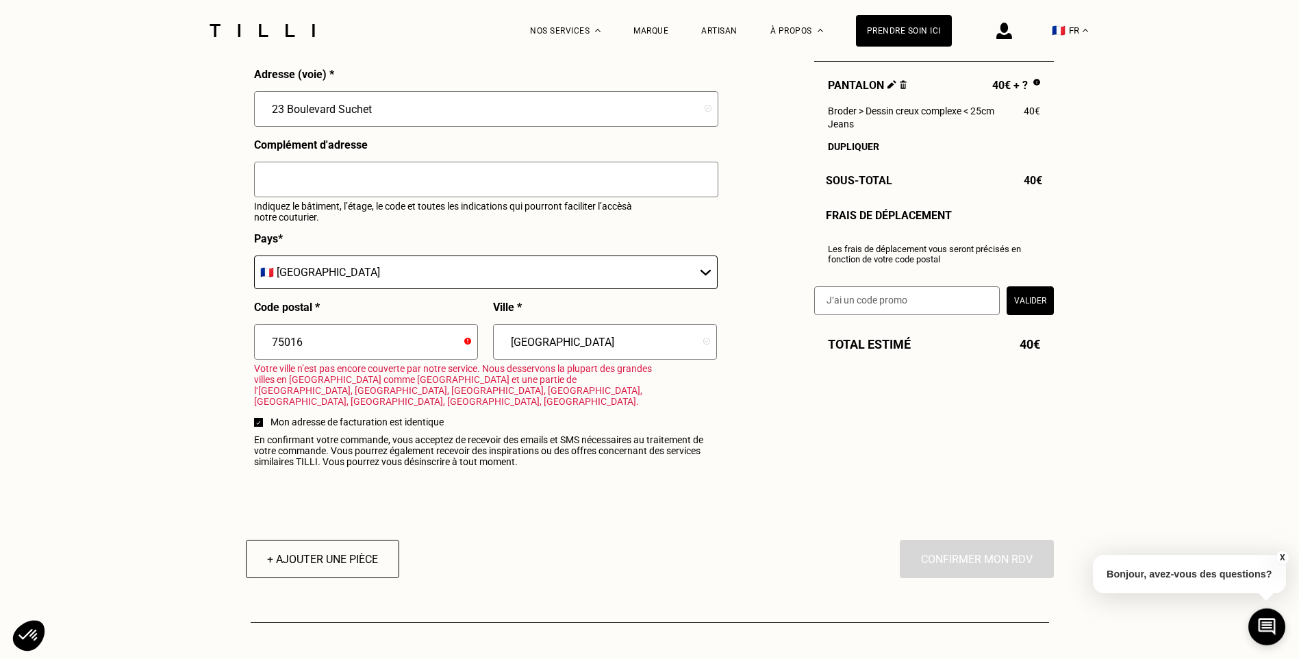
click at [427, 453] on span "En confirmant votre commande, vous acceptez de recevoir des emails et SMS néces…" at bounding box center [485, 450] width 463 height 33
click at [462, 390] on span "Votre ville n’est pas encore couverte par notre service. Nous desservons la plu…" at bounding box center [454, 385] width 400 height 44
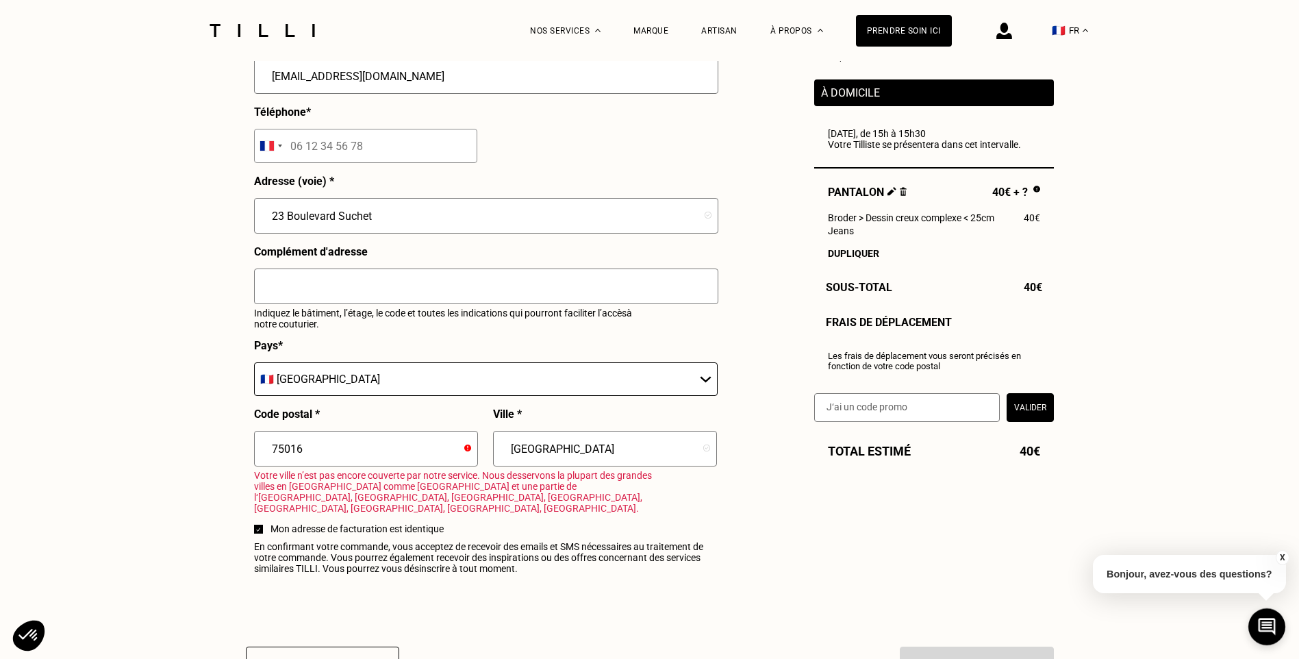
scroll to position [1370, 0]
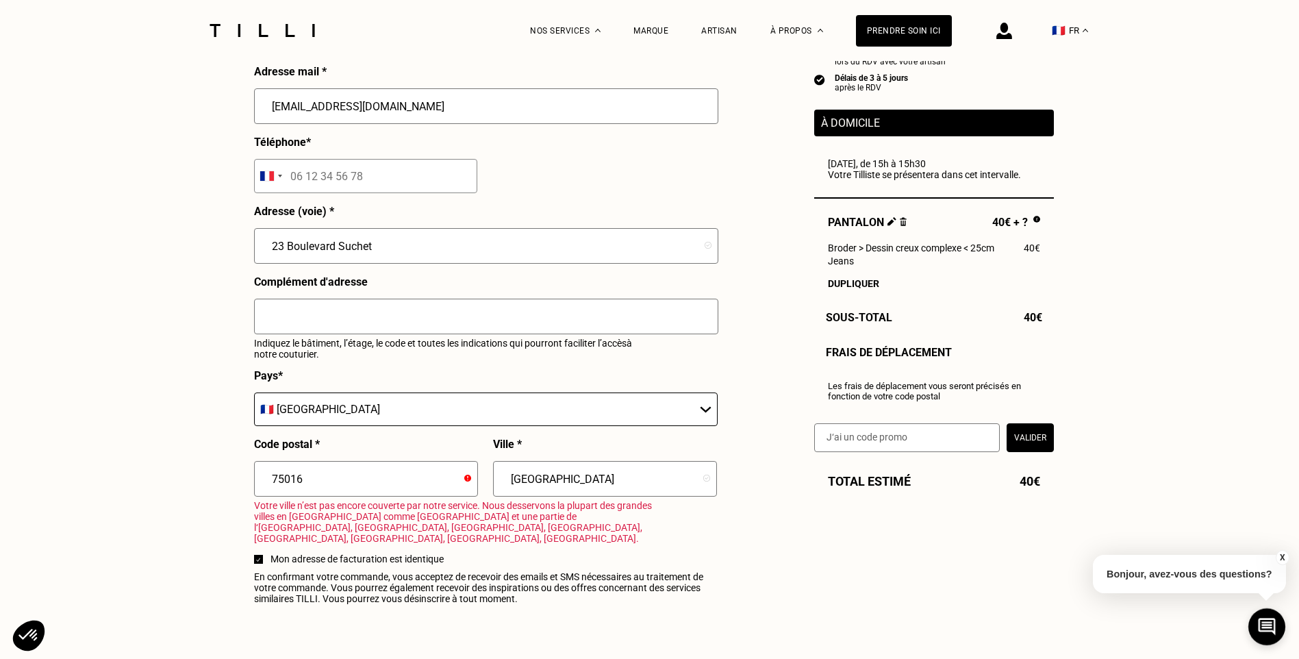
click at [488, 412] on select "🇩🇪 [GEOGRAPHIC_DATA] 🇦🇹 [GEOGRAPHIC_DATA] 🇧🇪 [GEOGRAPHIC_DATA] 🇧🇬 Bulgarie 🇨🇾 C…" at bounding box center [486, 409] width 464 height 34
click at [456, 311] on input "text" at bounding box center [486, 317] width 464 height 36
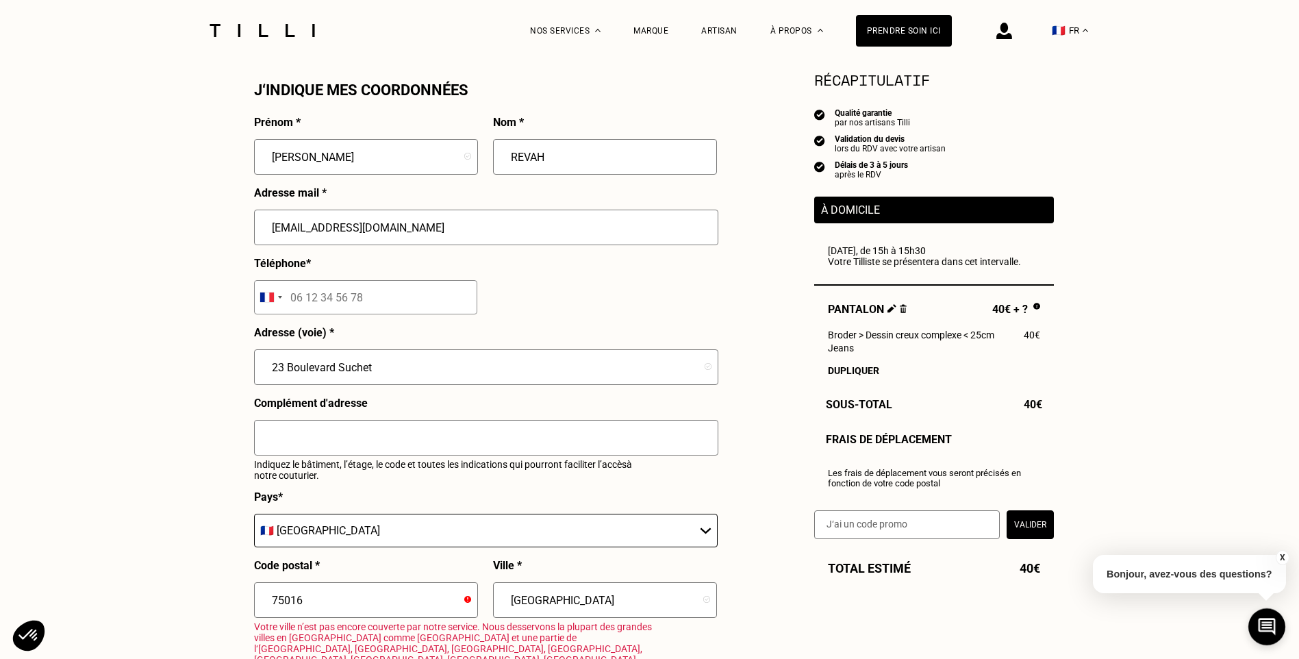
scroll to position [1233, 0]
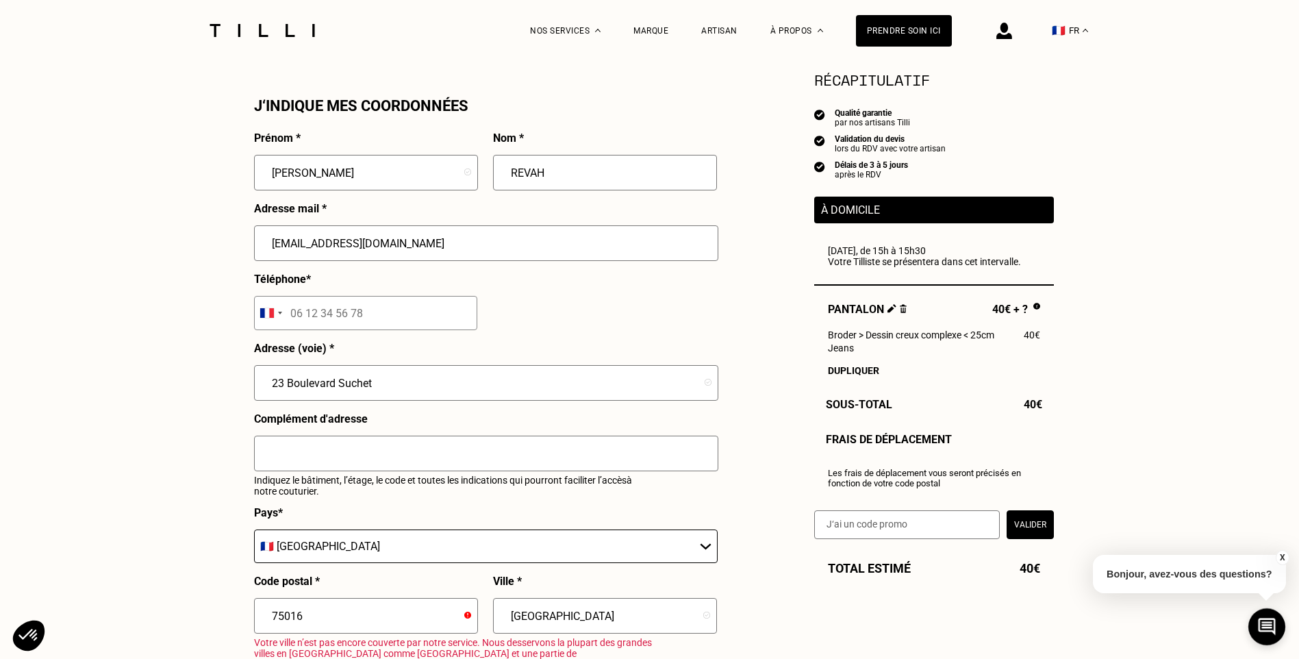
click at [409, 308] on input "tel" at bounding box center [365, 313] width 223 height 34
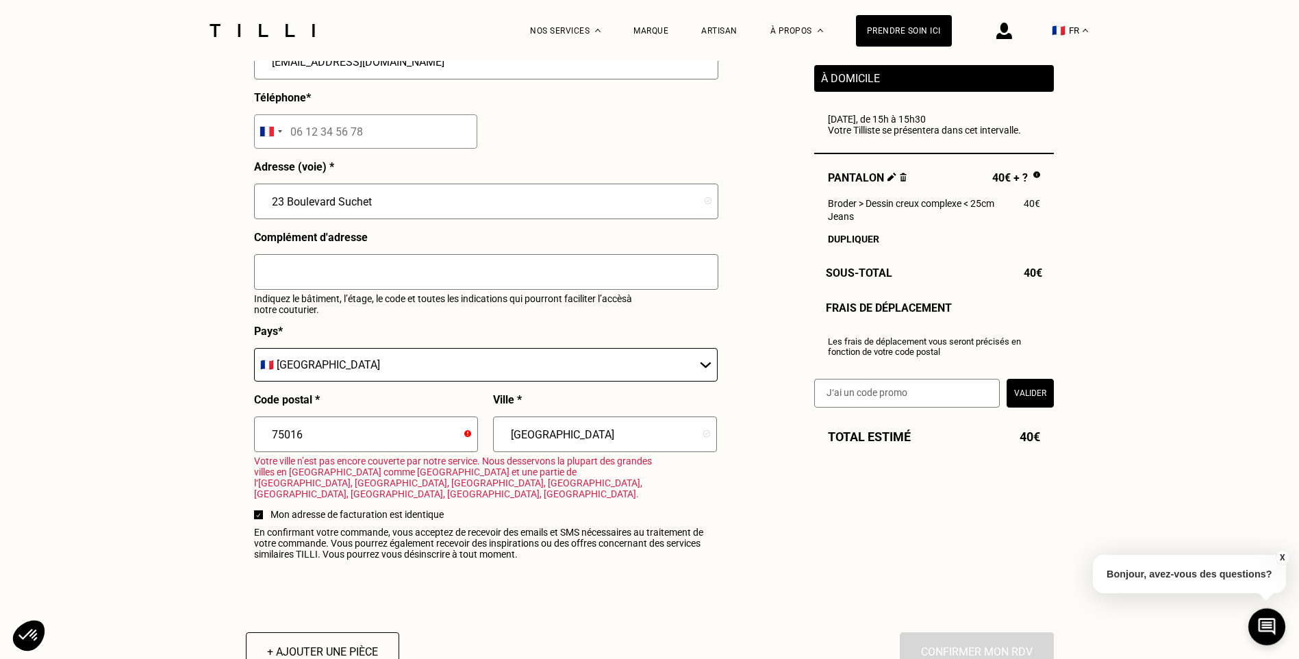
scroll to position [1438, 0]
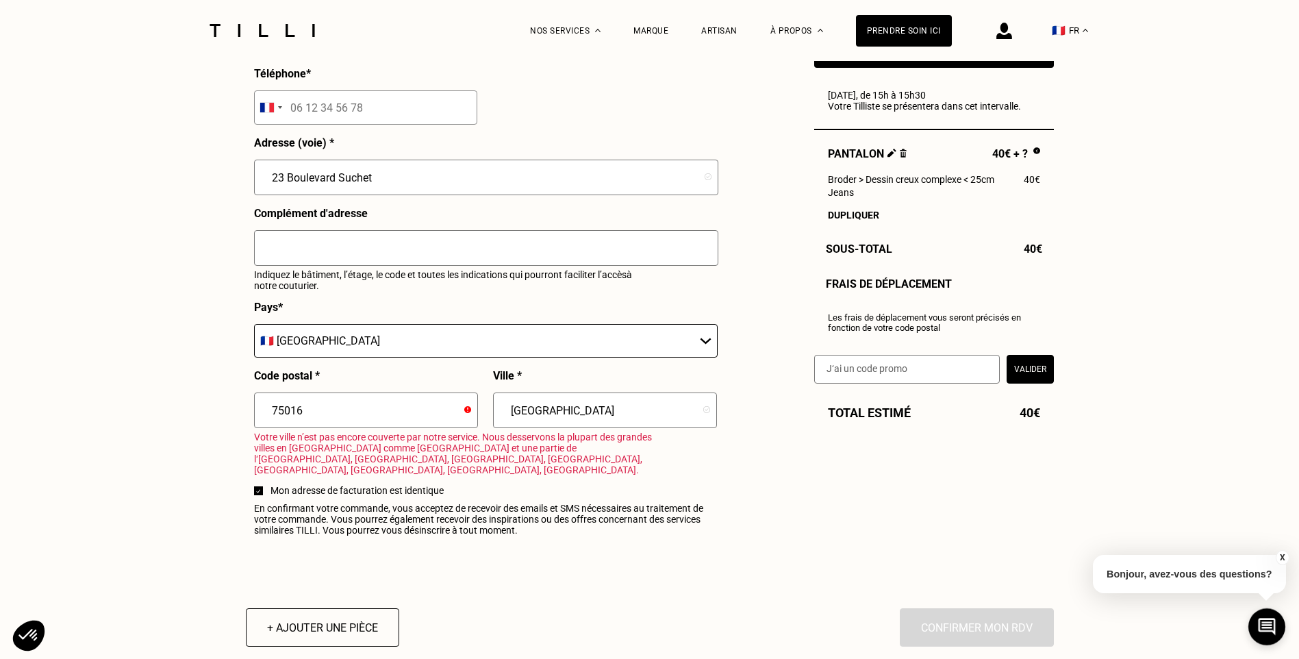
drag, startPoint x: 579, startPoint y: 420, endPoint x: 414, endPoint y: 395, distance: 167.0
click at [410, 395] on div "Prénom * [PERSON_NAME] * REVAH Adresse mail * [EMAIL_ADDRESS][DOMAIN_NAME] Télé…" at bounding box center [485, 234] width 463 height 616
click at [409, 427] on input "75016" at bounding box center [366, 410] width 224 height 36
click at [467, 413] on icon at bounding box center [467, 409] width 7 height 7
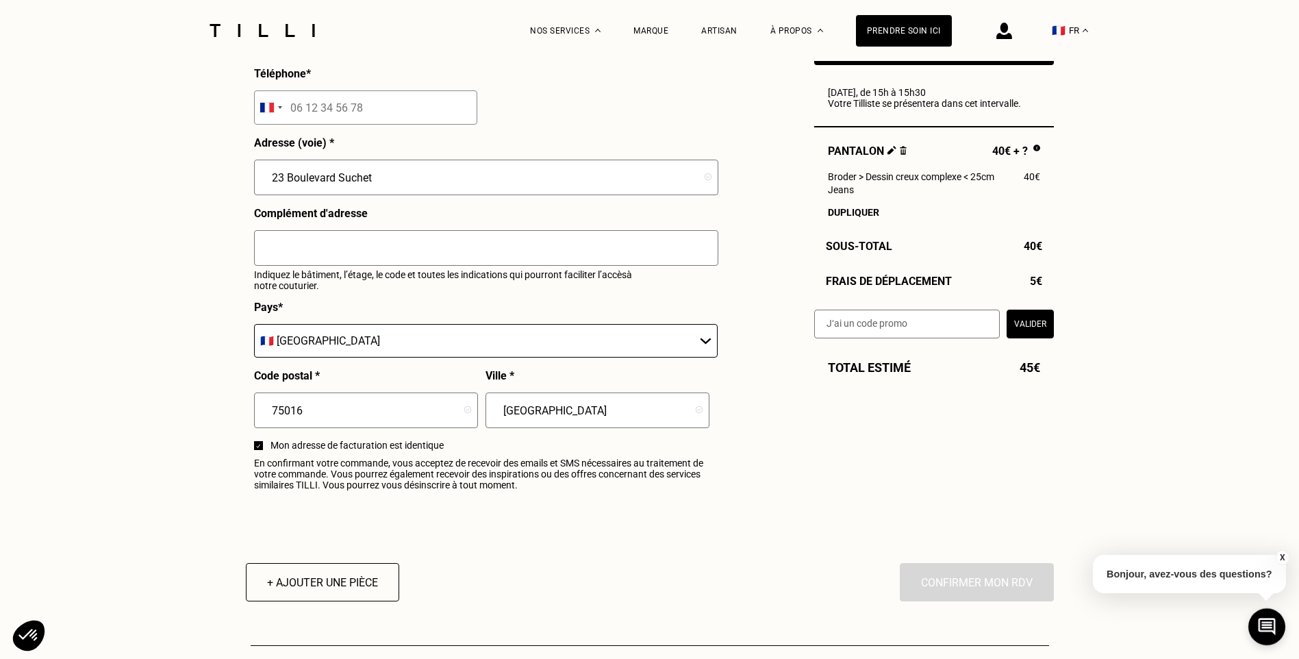
click at [490, 490] on span "En confirmant votre commande, vous acceptez de recevoir des emails et SMS néces…" at bounding box center [485, 474] width 463 height 33
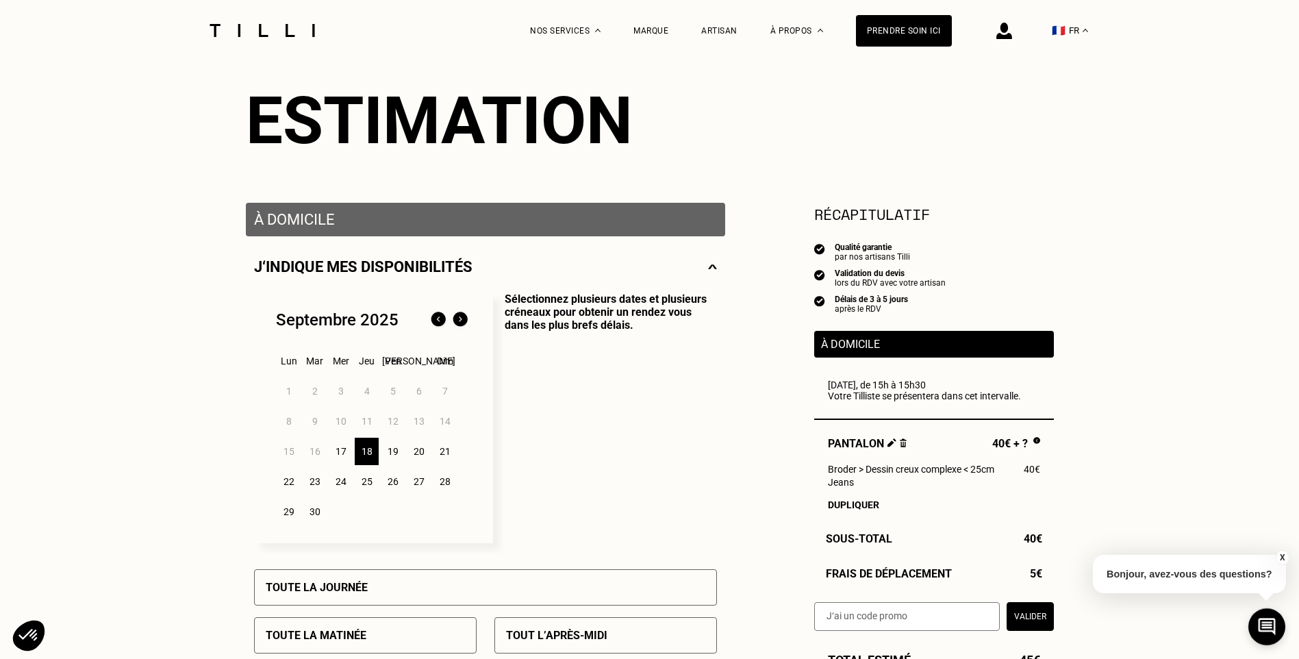
scroll to position [0, 0]
